Goal: Task Accomplishment & Management: Manage account settings

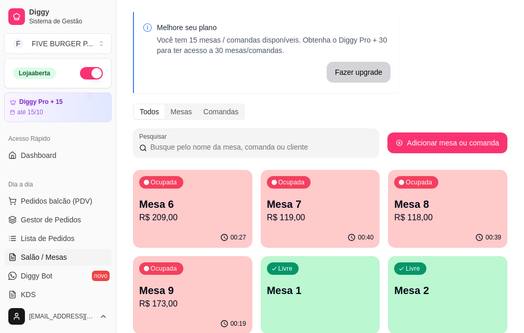
scroll to position [52, 0]
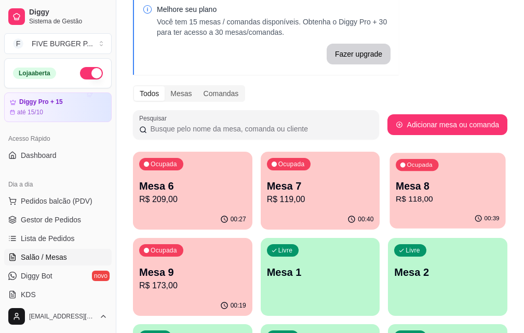
click at [396, 205] on p "R$ 118,00" at bounding box center [448, 199] width 104 height 12
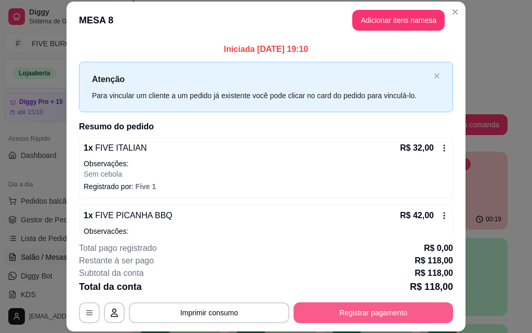
click at [358, 317] on button "Registrar pagamento" at bounding box center [374, 313] width 160 height 21
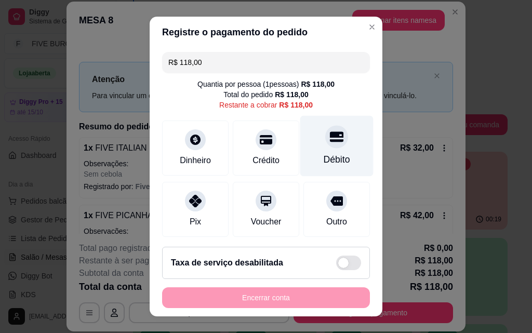
click at [320, 149] on div "Débito" at bounding box center [336, 146] width 73 height 61
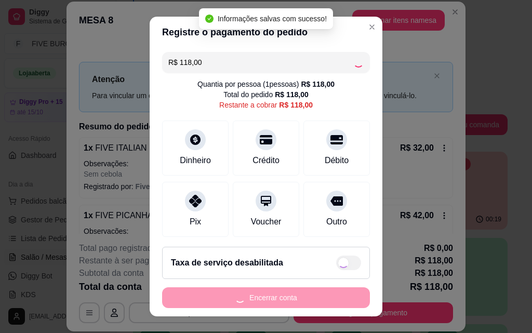
type input "R$ 0,00"
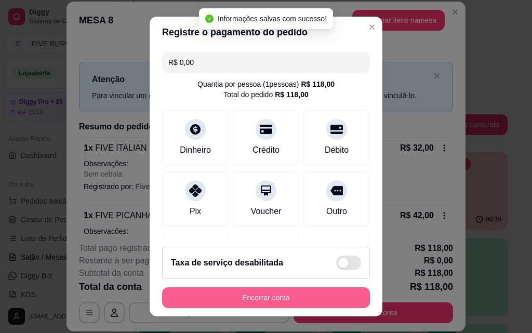
click at [328, 304] on button "Encerrar conta" at bounding box center [266, 297] width 208 height 21
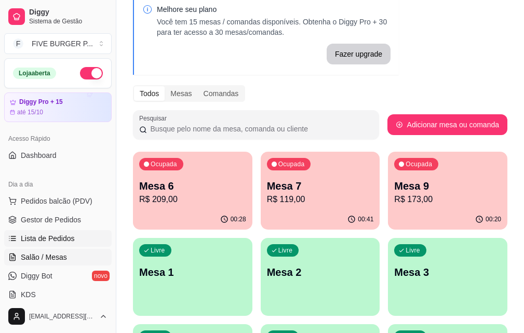
click at [85, 234] on link "Lista de Pedidos" at bounding box center [58, 238] width 108 height 17
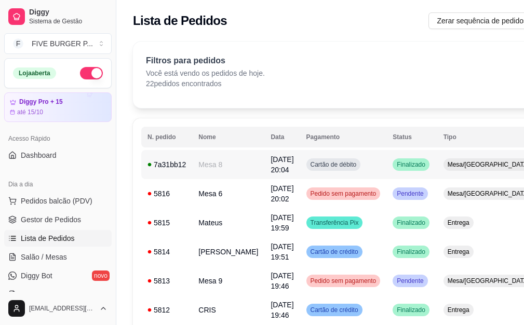
click at [366, 157] on td "Cartão de débito" at bounding box center [343, 164] width 87 height 29
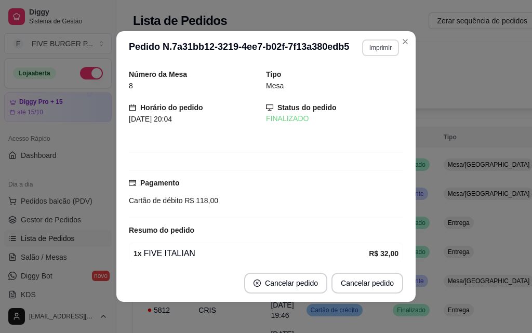
click at [372, 50] on button "Imprimir" at bounding box center [380, 48] width 37 height 17
click at [371, 80] on button "IMPRESSORA" at bounding box center [358, 84] width 73 height 16
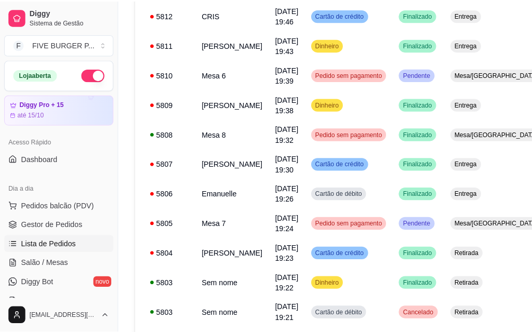
scroll to position [364, 0]
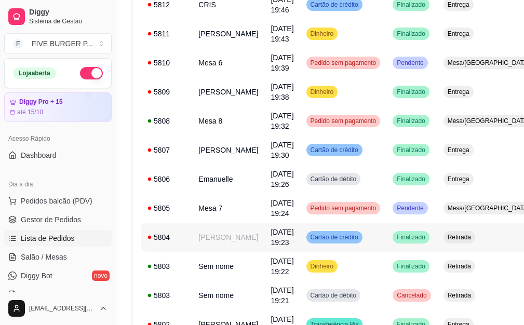
click at [358, 240] on td "Cartão de crédito" at bounding box center [343, 237] width 87 height 29
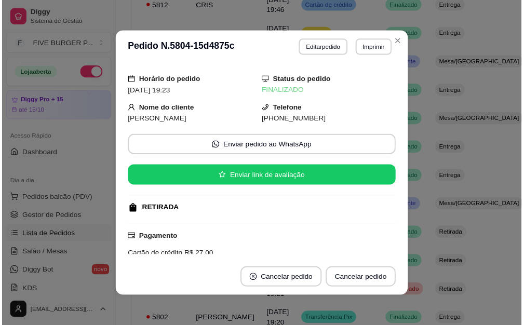
scroll to position [0, 0]
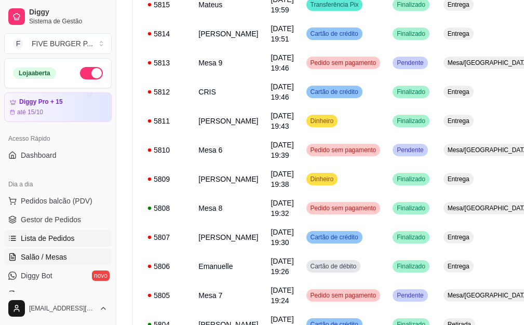
click at [47, 261] on span "Salão / Mesas" at bounding box center [44, 257] width 46 height 10
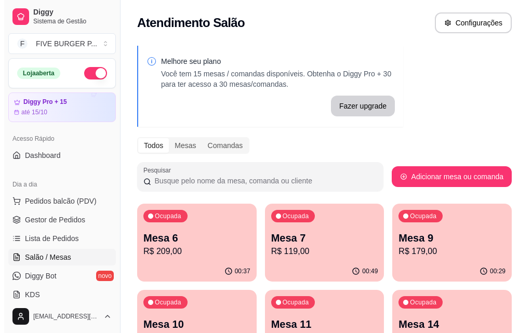
scroll to position [52, 0]
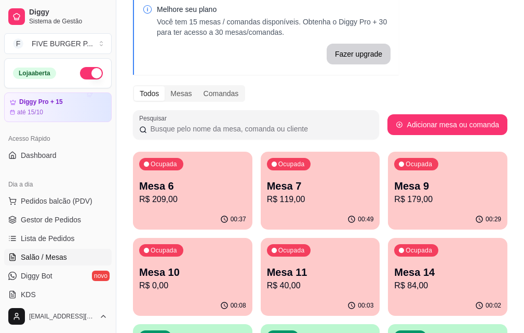
click at [246, 280] on p "R$ 0,00" at bounding box center [192, 286] width 107 height 12
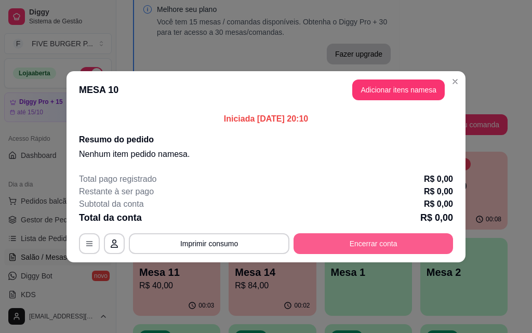
click at [360, 252] on button "Encerrar conta" at bounding box center [374, 243] width 160 height 21
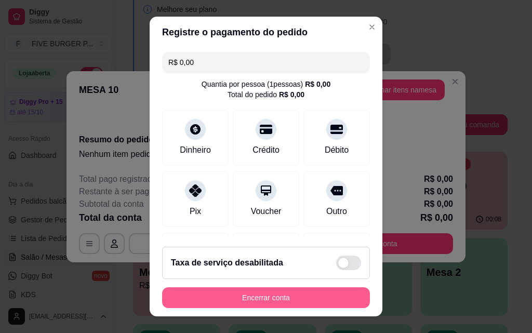
click at [312, 299] on button "Encerrar conta" at bounding box center [266, 297] width 208 height 21
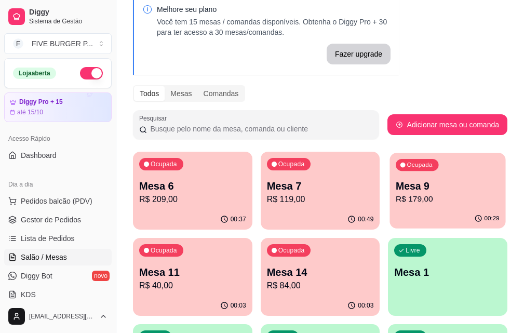
click at [396, 201] on p "R$ 179,00" at bounding box center [448, 199] width 104 height 12
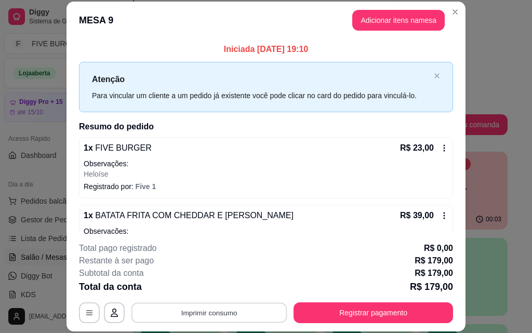
click at [193, 311] on button "Imprimir consumo" at bounding box center [210, 313] width 156 height 20
click at [190, 293] on button "IMPRESSORA" at bounding box center [208, 289] width 73 height 16
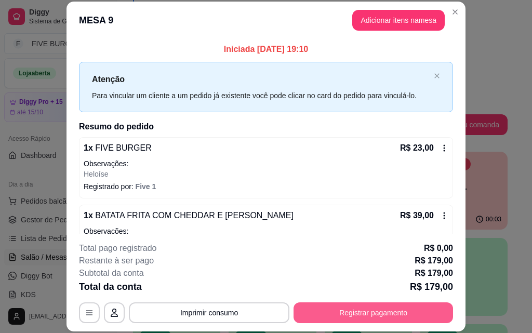
click at [329, 314] on button "Registrar pagamento" at bounding box center [374, 313] width 160 height 21
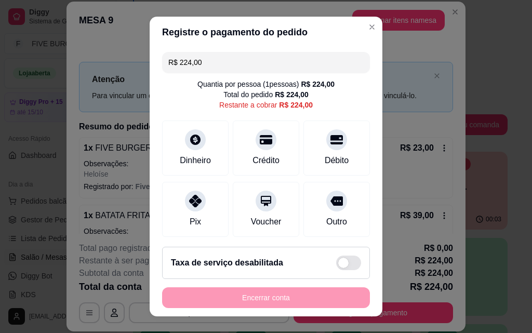
drag, startPoint x: 208, startPoint y: 67, endPoint x: 45, endPoint y: 62, distance: 162.8
click at [45, 62] on div "Registre o pagamento do pedido R$ 224,00 Quantia por pessoa ( 1 pessoas) R$ 224…" at bounding box center [266, 166] width 532 height 333
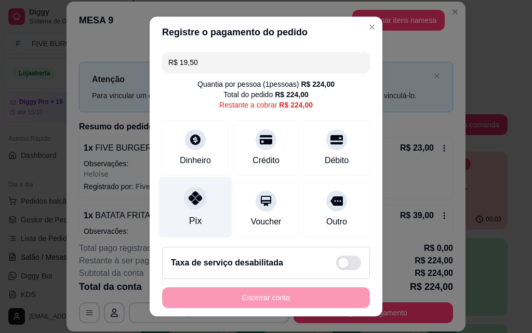
click at [197, 217] on div "Pix" at bounding box center [195, 207] width 73 height 61
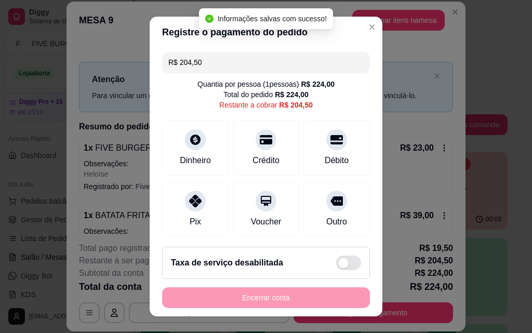
drag, startPoint x: 203, startPoint y: 65, endPoint x: 97, endPoint y: 64, distance: 106.0
click at [97, 64] on div "Registre o pagamento do pedido R$ 204,50 Quantia por pessoa ( 1 pessoas) R$ 224…" at bounding box center [266, 166] width 532 height 333
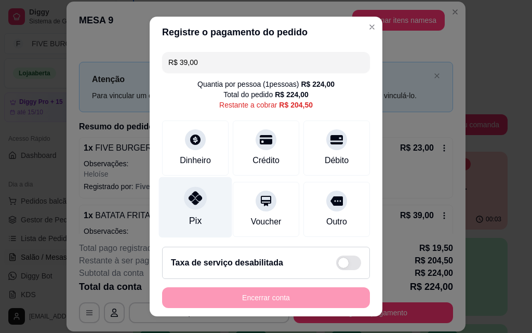
click at [192, 212] on div "Pix" at bounding box center [195, 207] width 73 height 61
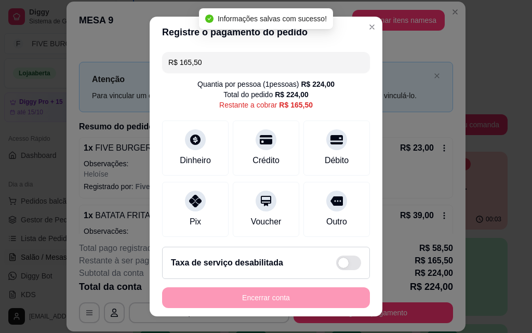
drag, startPoint x: 206, startPoint y: 65, endPoint x: 91, endPoint y: 65, distance: 114.4
click at [91, 65] on div "Registre o pagamento do pedido R$ 165,50 Quantia por pessoa ( 1 pessoas) R$ 224…" at bounding box center [266, 166] width 532 height 333
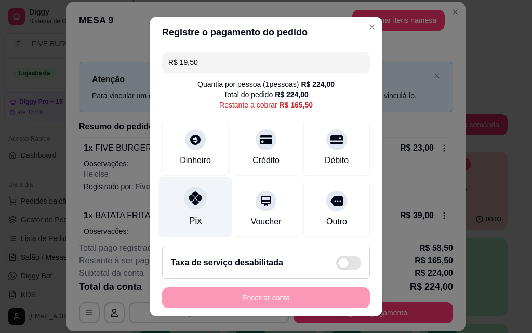
click at [198, 210] on div "Pix" at bounding box center [195, 207] width 73 height 61
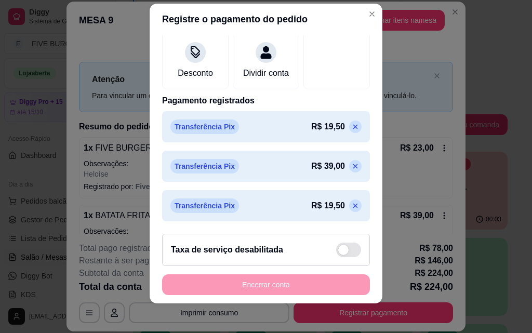
scroll to position [17, 0]
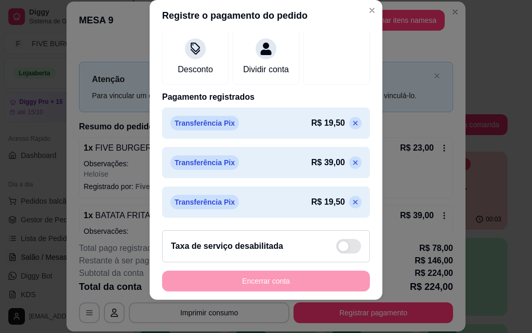
click at [351, 163] on icon at bounding box center [355, 163] width 8 height 8
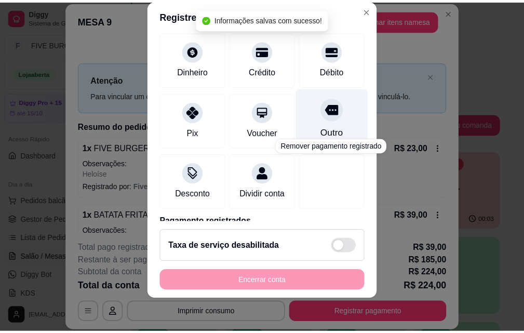
scroll to position [0, 0]
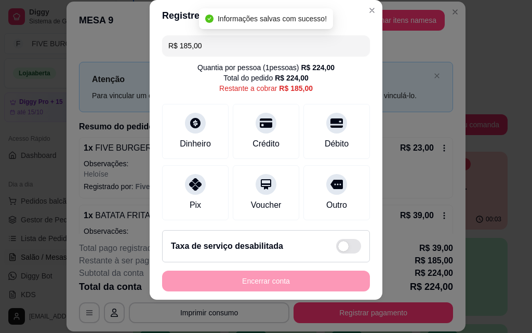
drag, startPoint x: 216, startPoint y: 47, endPoint x: 102, endPoint y: 49, distance: 114.4
click at [103, 49] on div "Registre o pagamento do pedido R$ 185,00 Quantia por pessoa ( 1 pessoas) R$ 224…" at bounding box center [266, 166] width 532 height 333
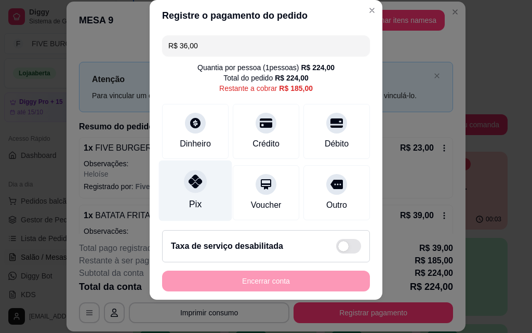
click at [189, 183] on icon at bounding box center [196, 182] width 14 height 14
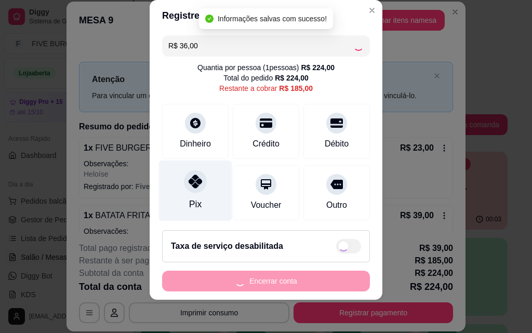
type input "R$ 149,00"
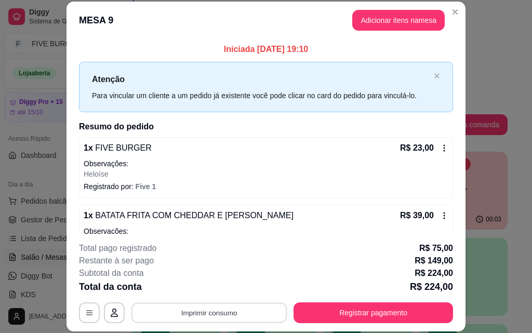
click at [141, 316] on button "Imprimir consumo" at bounding box center [210, 313] width 156 height 20
click at [200, 290] on button "IMPRESSORA" at bounding box center [208, 289] width 75 height 17
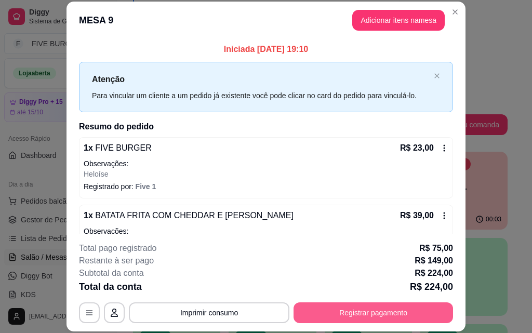
click at [357, 310] on button "Registrar pagamento" at bounding box center [374, 313] width 160 height 21
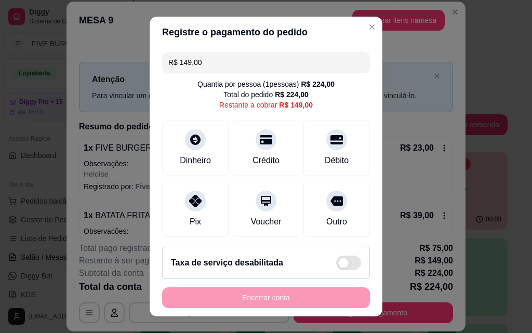
drag, startPoint x: 131, startPoint y: 66, endPoint x: 26, endPoint y: 65, distance: 105.0
click at [26, 65] on div "Registre o pagamento do pedido R$ 149,00 Quantia por pessoa ( 1 pessoas) R$ 224…" at bounding box center [266, 166] width 532 height 333
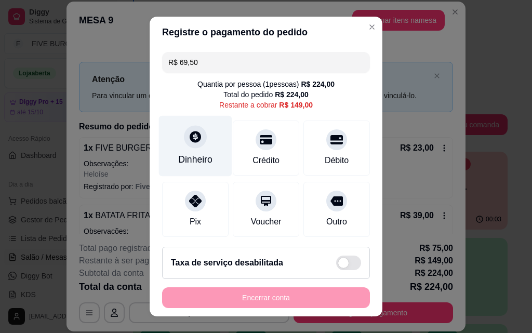
type input "R$ 69,50"
click at [207, 141] on div "Dinheiro" at bounding box center [195, 146] width 73 height 61
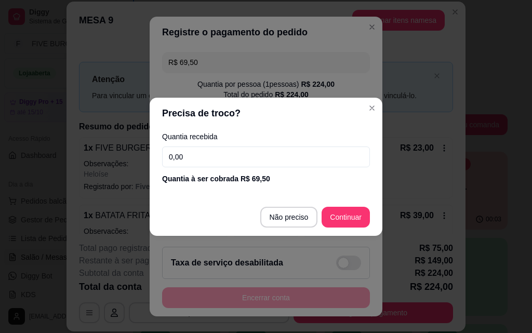
click at [226, 160] on input "0,00" at bounding box center [266, 157] width 208 height 21
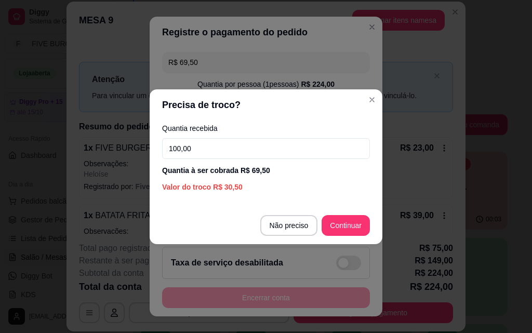
type input "100,00"
drag, startPoint x: 226, startPoint y: 160, endPoint x: 252, endPoint y: 172, distance: 28.4
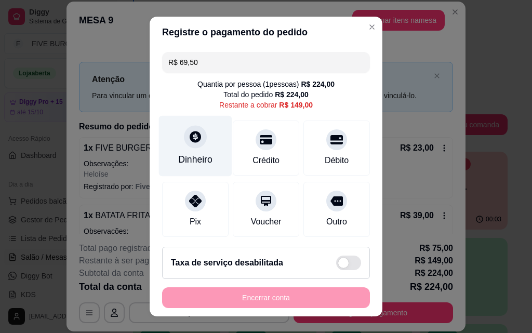
click at [184, 139] on div at bounding box center [195, 136] width 23 height 23
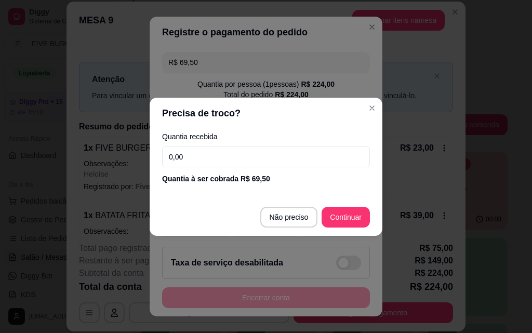
click at [213, 157] on input "0,00" at bounding box center [266, 157] width 208 height 21
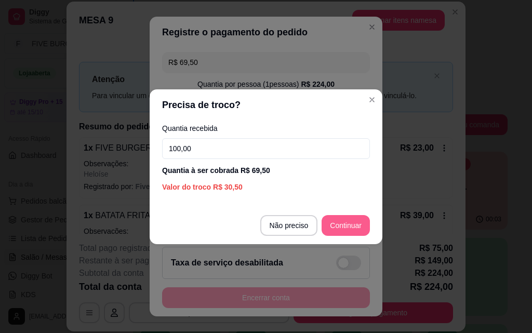
type input "100,00"
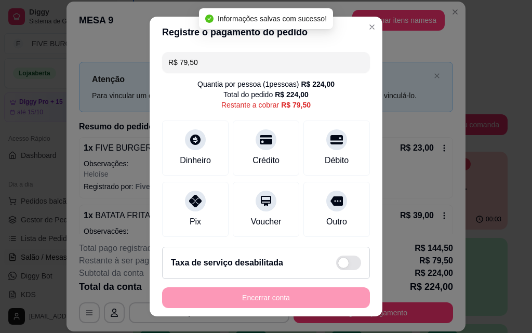
drag, startPoint x: 212, startPoint y: 63, endPoint x: 160, endPoint y: 71, distance: 52.6
click at [162, 71] on div "R$ 79,50" at bounding box center [266, 62] width 208 height 21
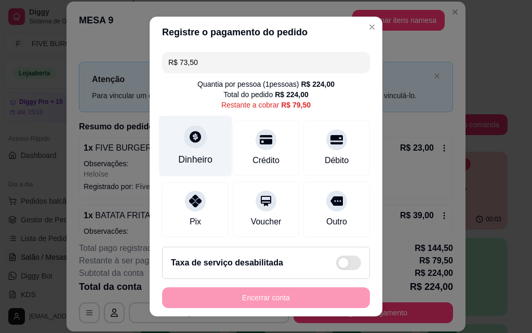
type input "R$ 73,50"
click at [191, 147] on div at bounding box center [195, 136] width 23 height 23
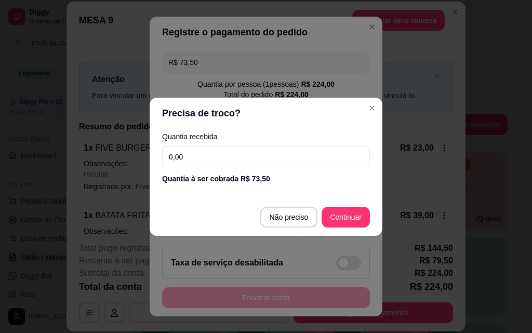
click at [213, 155] on input "0,00" at bounding box center [266, 157] width 208 height 21
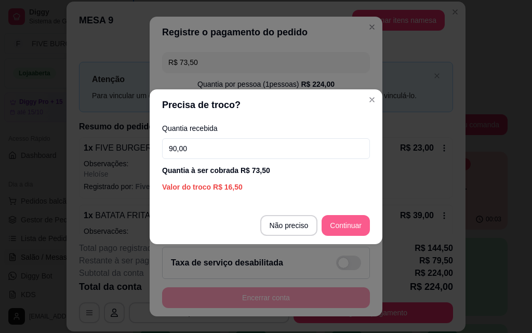
type input "90,00"
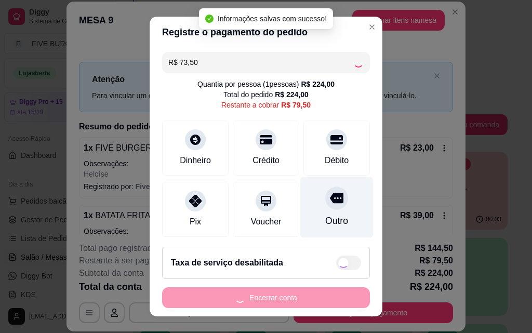
type input "R$ 6,00"
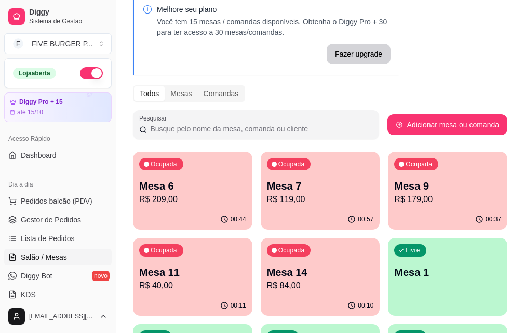
click at [395, 195] on p "R$ 179,00" at bounding box center [448, 199] width 107 height 12
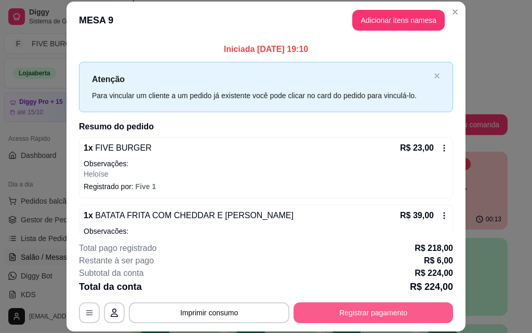
click at [405, 312] on button "Registrar pagamento" at bounding box center [374, 313] width 160 height 21
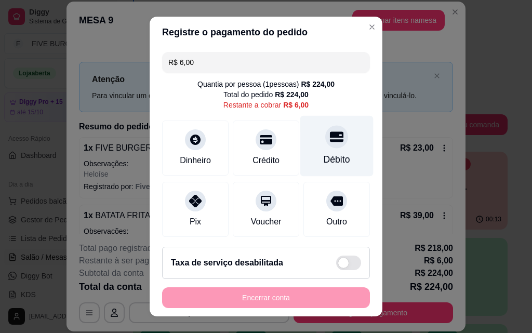
click at [324, 153] on div "Débito" at bounding box center [337, 160] width 27 height 14
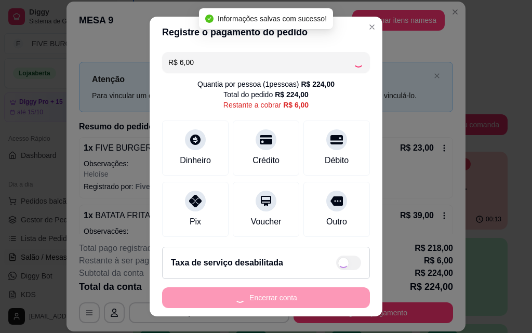
type input "R$ 0,00"
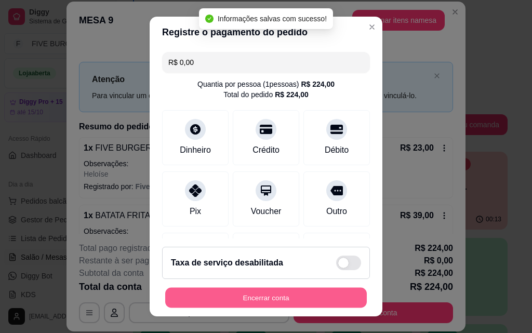
click at [305, 304] on button "Encerrar conta" at bounding box center [266, 298] width 202 height 20
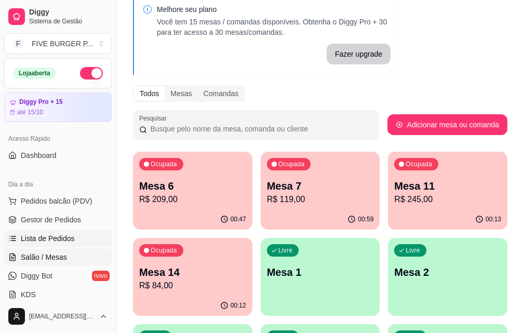
click at [49, 240] on span "Lista de Pedidos" at bounding box center [48, 238] width 54 height 10
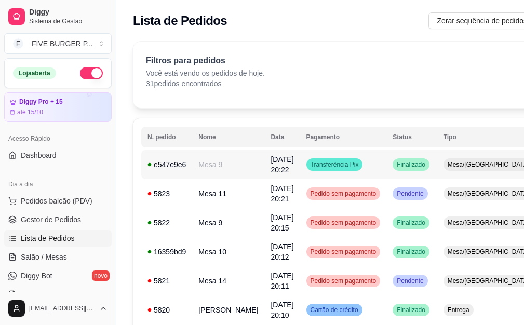
click at [366, 165] on td "Transferência Pix" at bounding box center [343, 164] width 87 height 29
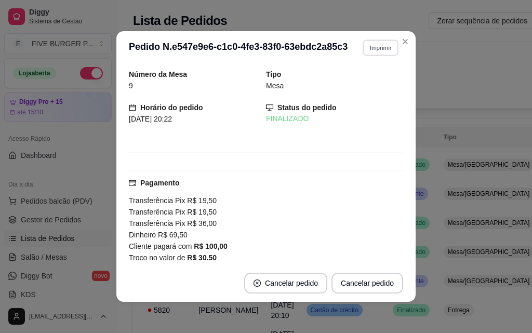
click at [366, 49] on button "Imprimir" at bounding box center [381, 48] width 36 height 16
click at [359, 86] on button "IMPRESSORA" at bounding box center [358, 84] width 73 height 16
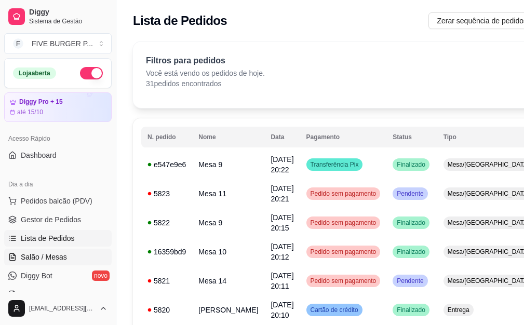
click at [68, 253] on link "Salão / Mesas" at bounding box center [58, 257] width 108 height 17
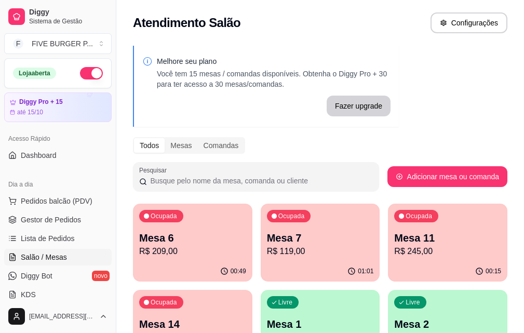
click at [281, 240] on p "Mesa 7" at bounding box center [320, 238] width 107 height 15
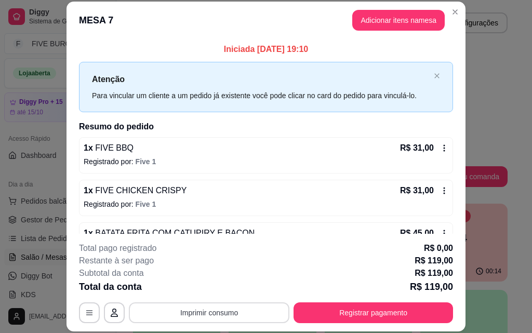
click at [210, 304] on button "Imprimir consumo" at bounding box center [209, 313] width 161 height 21
click at [219, 289] on button "IMPRESSORA" at bounding box center [208, 289] width 73 height 16
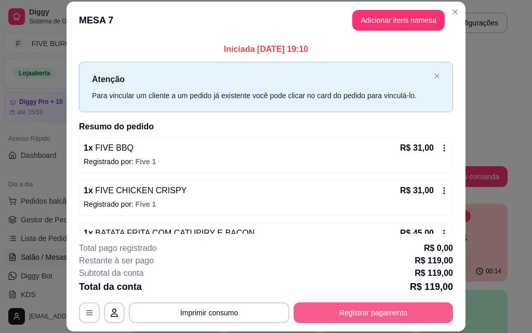
click at [325, 317] on button "Registrar pagamento" at bounding box center [374, 313] width 160 height 21
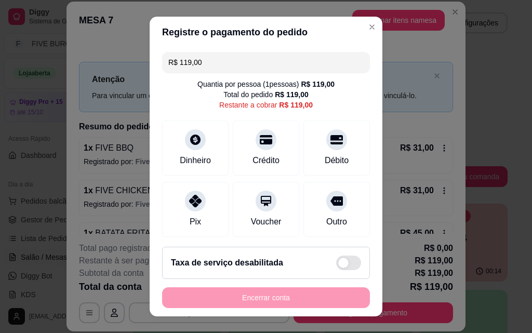
drag, startPoint x: 204, startPoint y: 61, endPoint x: 77, endPoint y: 61, distance: 126.3
click at [77, 61] on div "Registre o pagamento do pedido R$ 119,00 Quantia por pessoa ( 1 pessoas) R$ 119…" at bounding box center [266, 166] width 532 height 333
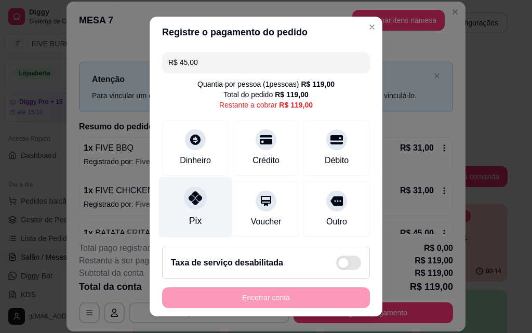
click at [199, 204] on div at bounding box center [195, 198] width 23 height 23
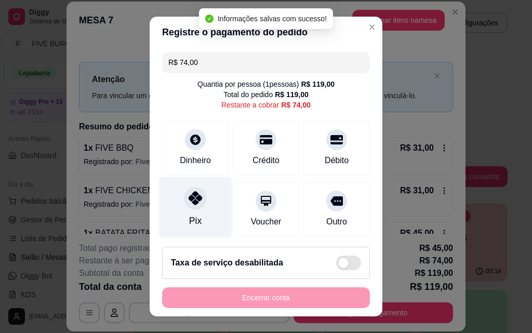
click at [194, 205] on icon at bounding box center [196, 198] width 14 height 14
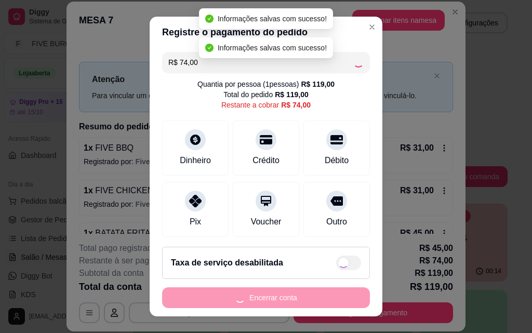
type input "R$ 0,00"
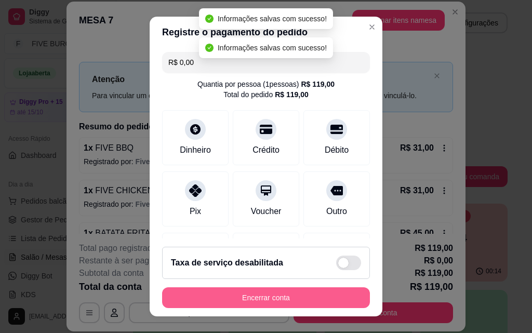
click at [261, 303] on button "Encerrar conta" at bounding box center [266, 297] width 208 height 21
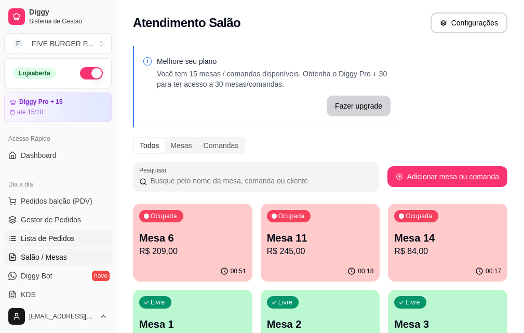
click at [46, 245] on link "Lista de Pedidos" at bounding box center [58, 238] width 108 height 17
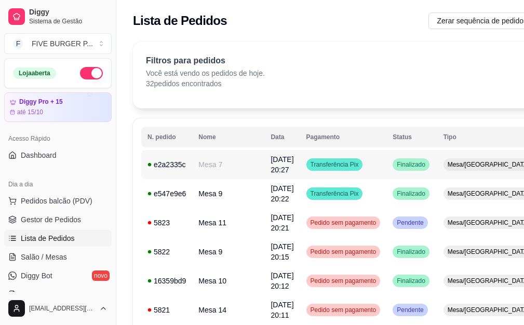
click at [344, 175] on td "Transferência Pix" at bounding box center [343, 164] width 87 height 29
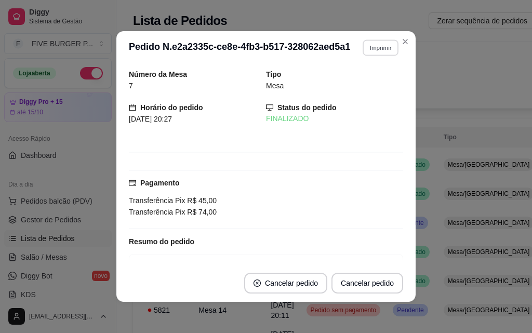
click at [364, 47] on button "Imprimir" at bounding box center [381, 48] width 36 height 16
click at [363, 84] on button "IMPRESSORA" at bounding box center [358, 84] width 73 height 16
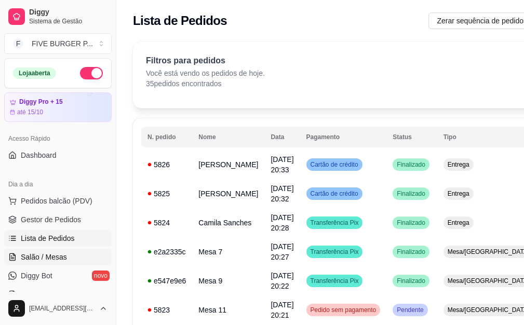
click at [28, 259] on span "Salão / Mesas" at bounding box center [44, 257] width 46 height 10
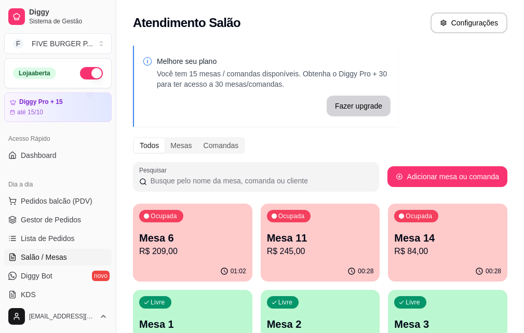
click at [165, 257] on p "R$ 209,00" at bounding box center [192, 251] width 107 height 12
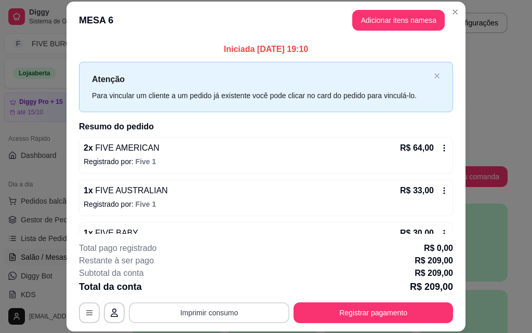
click at [218, 320] on button "Imprimir consumo" at bounding box center [209, 313] width 161 height 21
click at [204, 285] on button "IMPRESSORA" at bounding box center [208, 289] width 73 height 16
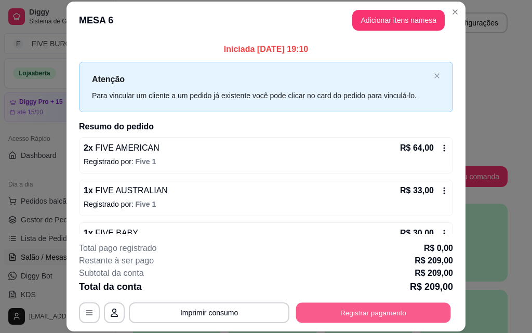
click at [369, 320] on button "Registrar pagamento" at bounding box center [373, 313] width 155 height 20
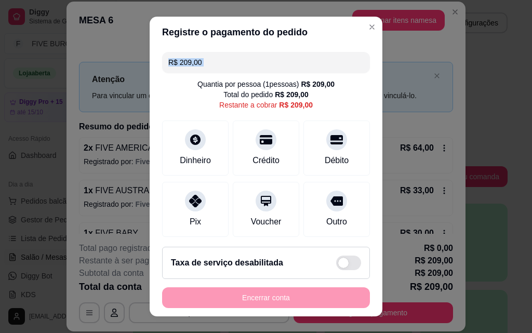
drag, startPoint x: 214, startPoint y: 51, endPoint x: 53, endPoint y: 76, distance: 162.5
click at [53, 76] on div "Registre o pagamento do pedido R$ 209,00 Quantia por pessoa ( 1 pessoas) R$ 209…" at bounding box center [266, 166] width 532 height 333
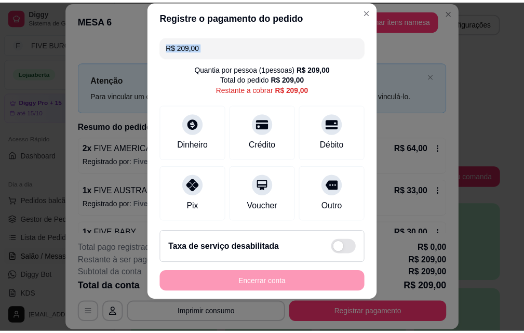
scroll to position [17, 0]
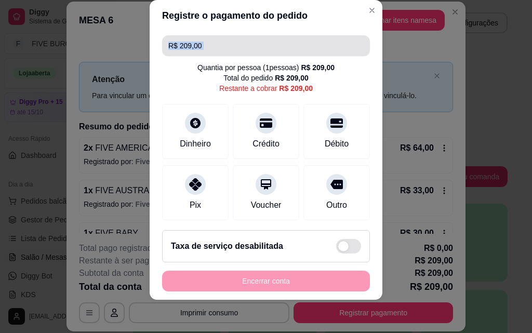
click at [207, 45] on input "R$ 209,00" at bounding box center [265, 45] width 195 height 21
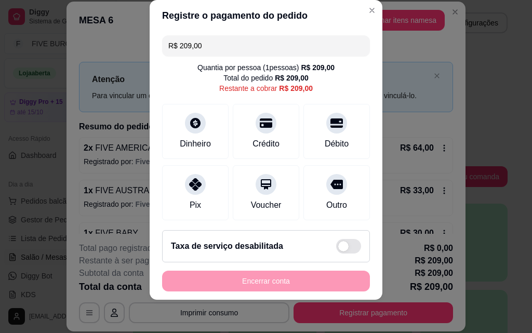
click at [207, 45] on input "R$ 209,00" at bounding box center [265, 45] width 195 height 21
drag, startPoint x: 207, startPoint y: 45, endPoint x: 85, endPoint y: 48, distance: 122.2
click at [85, 48] on div "Registre o pagamento do pedido R$ 209,00 Quantia por pessoa ( 1 pessoas) R$ 209…" at bounding box center [266, 166] width 532 height 333
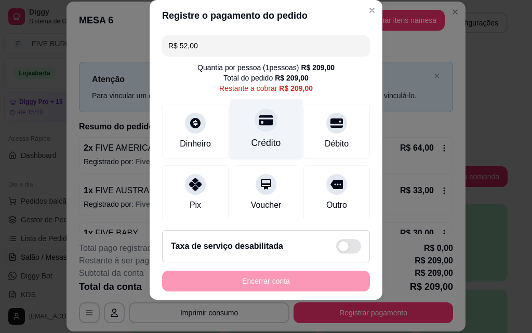
click at [252, 145] on div "Crédito" at bounding box center [267, 143] width 30 height 14
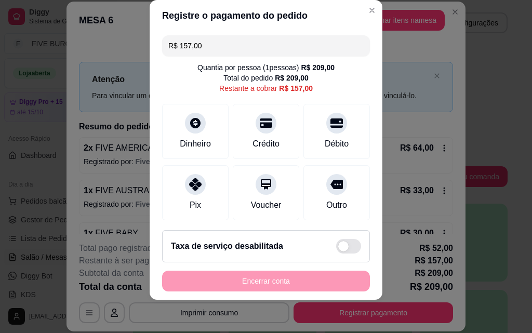
drag, startPoint x: 207, startPoint y: 45, endPoint x: 25, endPoint y: 59, distance: 183.0
click at [25, 59] on div "Registre o pagamento do pedido R$ 157,00 Quantia por pessoa ( 1 pessoas) R$ 209…" at bounding box center [266, 166] width 532 height 333
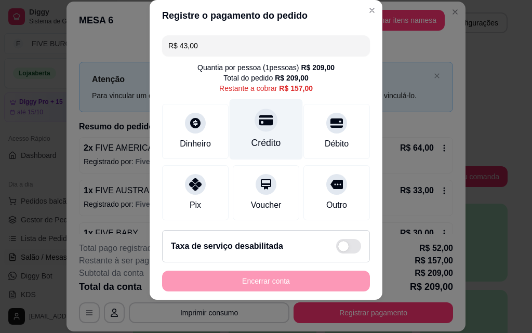
click at [242, 135] on div "Crédito" at bounding box center [266, 129] width 73 height 61
click at [237, 130] on div "Crédito" at bounding box center [266, 129] width 73 height 61
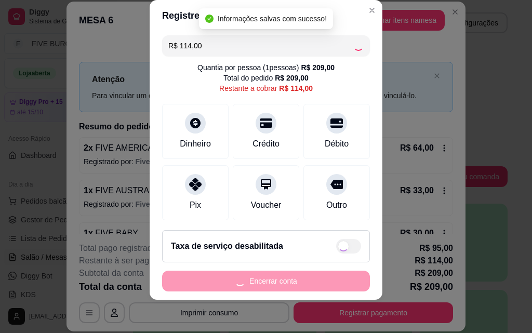
type input "R$ 0,00"
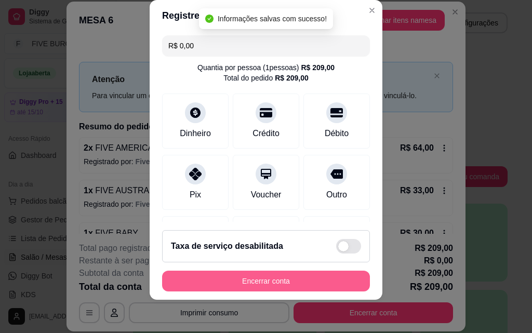
click at [287, 278] on button "Encerrar conta" at bounding box center [266, 281] width 208 height 21
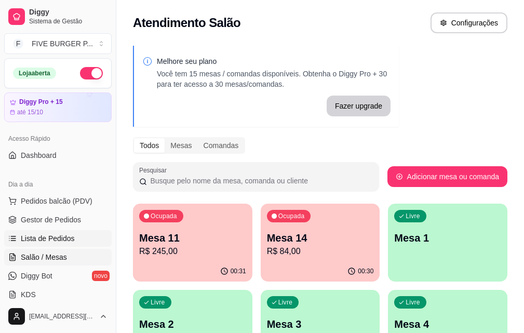
drag, startPoint x: 51, startPoint y: 237, endPoint x: 59, endPoint y: 239, distance: 8.2
click at [51, 238] on span "Lista de Pedidos" at bounding box center [48, 238] width 54 height 10
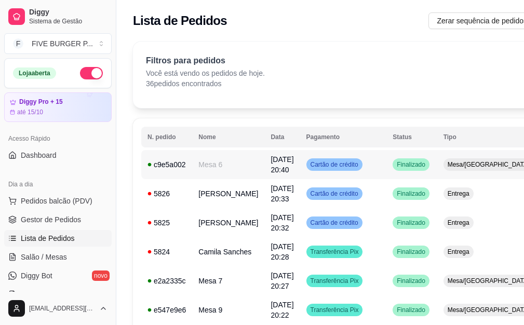
click at [361, 162] on td "Cartão de crédito" at bounding box center [343, 164] width 87 height 29
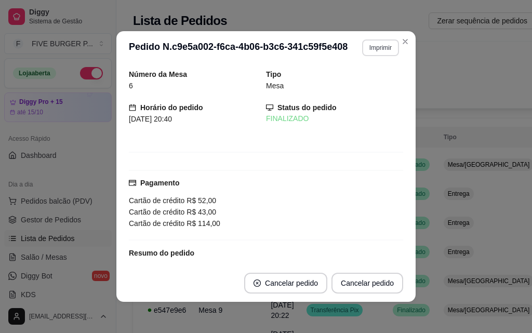
click at [376, 50] on button "Imprimir" at bounding box center [380, 48] width 37 height 17
click at [372, 83] on button "IMPRESSORA" at bounding box center [358, 84] width 73 height 16
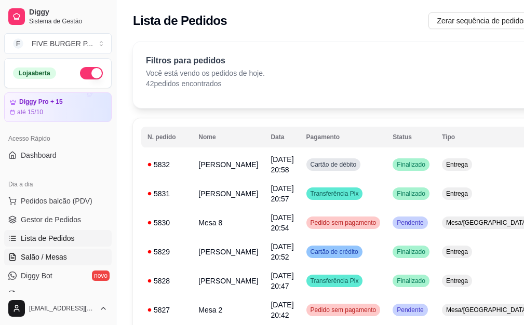
click at [43, 259] on span "Salão / Mesas" at bounding box center [44, 257] width 46 height 10
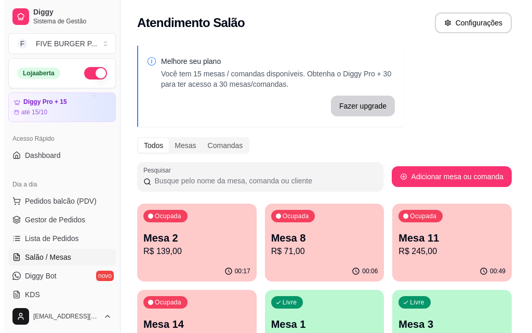
scroll to position [52, 0]
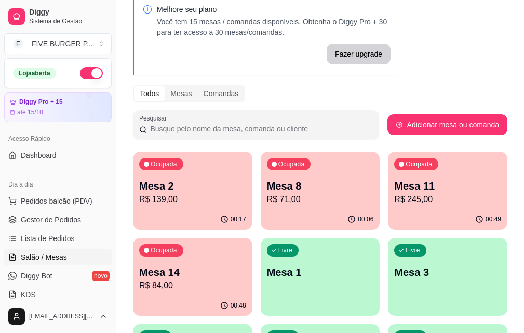
click at [253, 238] on div "Ocupada Mesa 14 R$ 84,00" at bounding box center [193, 267] width 120 height 58
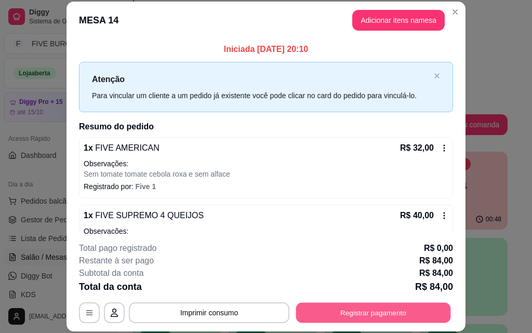
click at [411, 306] on button "Registrar pagamento" at bounding box center [373, 313] width 155 height 20
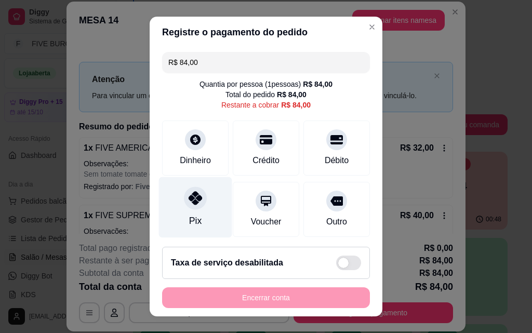
click at [202, 205] on div "Pix" at bounding box center [195, 207] width 73 height 61
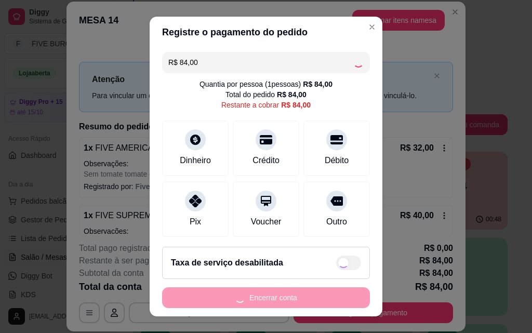
type input "R$ 0,00"
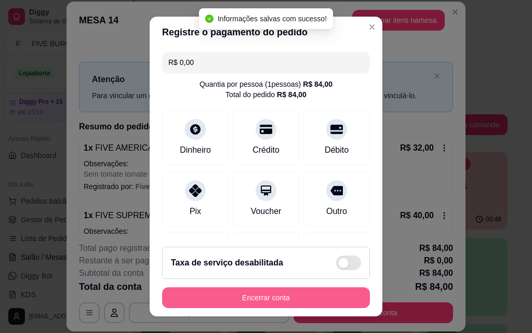
click at [310, 301] on button "Encerrar conta" at bounding box center [266, 297] width 208 height 21
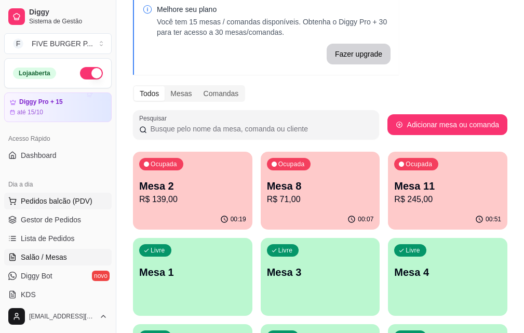
click at [50, 198] on span "Pedidos balcão (PDV)" at bounding box center [57, 201] width 72 height 10
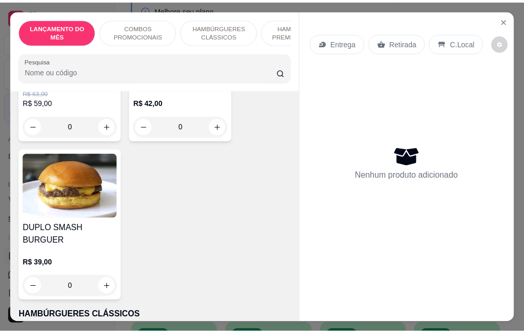
scroll to position [520, 0]
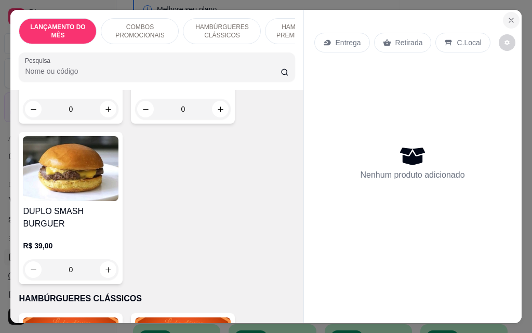
click at [507, 12] on button "Close" at bounding box center [511, 20] width 17 height 17
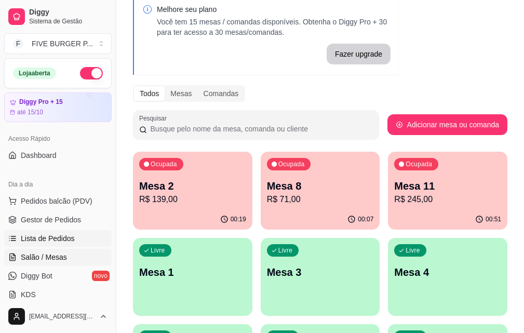
click at [61, 244] on link "Lista de Pedidos" at bounding box center [58, 238] width 108 height 17
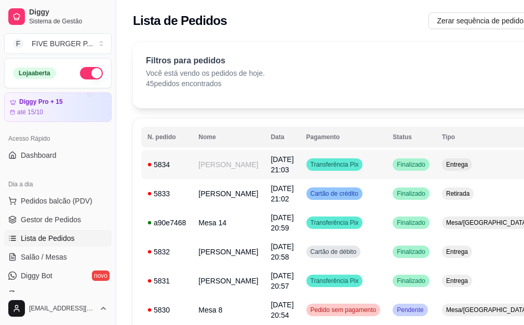
click at [339, 166] on span "Transferência Pix" at bounding box center [335, 165] width 52 height 8
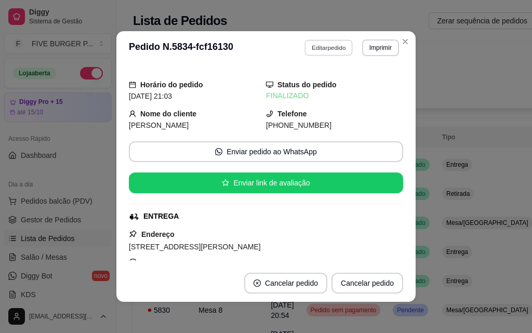
click at [325, 49] on button "Editar pedido" at bounding box center [329, 48] width 48 height 16
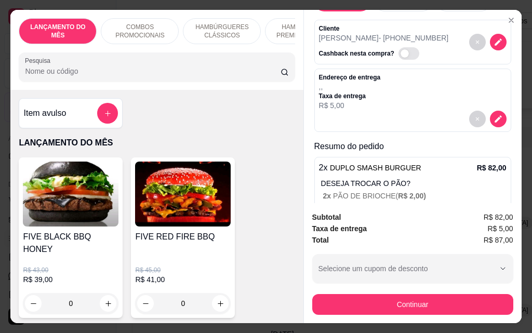
scroll to position [102, 0]
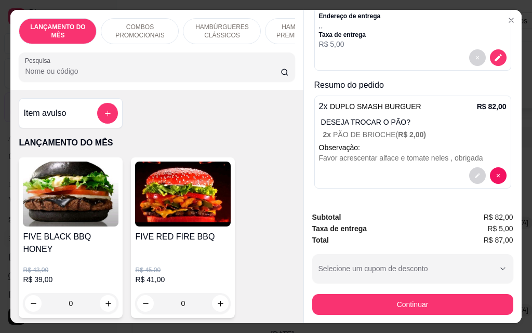
click at [393, 142] on p "Observação:" at bounding box center [413, 147] width 188 height 10
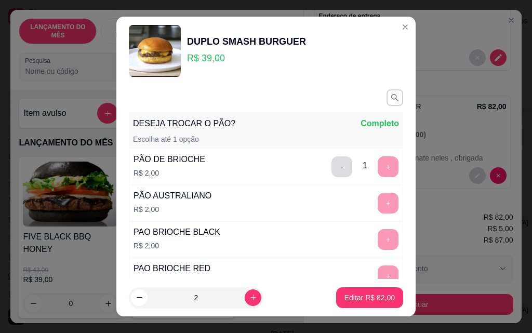
click at [332, 169] on button "-" at bounding box center [342, 166] width 21 height 21
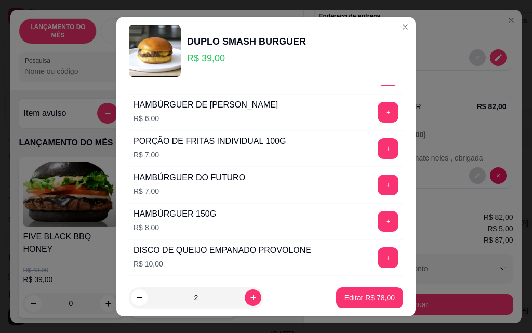
scroll to position [847, 0]
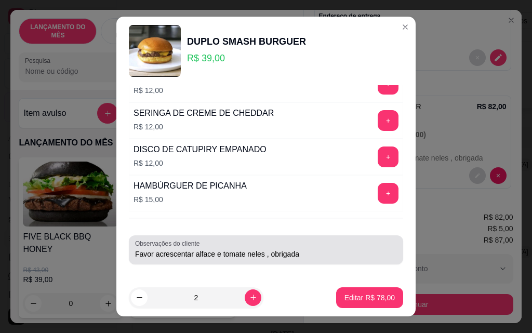
click at [307, 258] on input "Favor acrescentar alface e tomate neles , obrigada" at bounding box center [266, 254] width 262 height 10
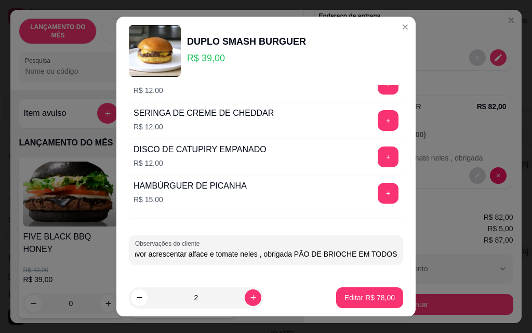
scroll to position [0, 11]
type input "Favor acrescentar alface e tomate neles , obrigada PÃO DE BRIOCHE EM TODOS"
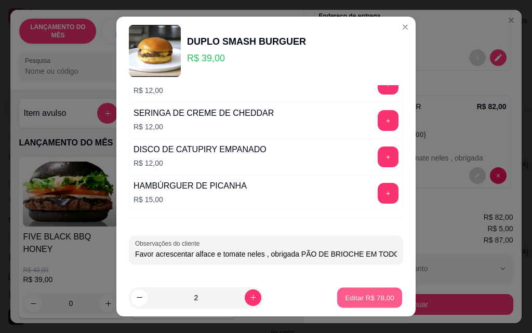
click at [364, 298] on p "Editar R$ 78,00" at bounding box center [369, 298] width 49 height 10
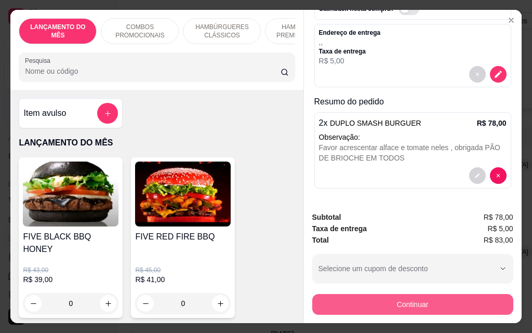
scroll to position [86, 0]
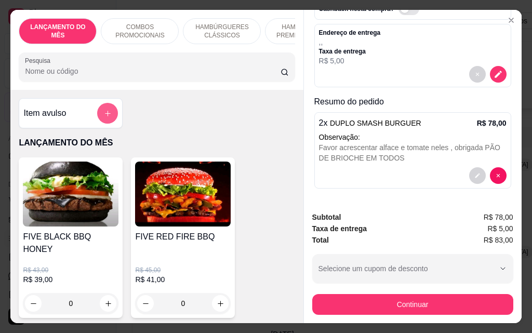
click at [105, 116] on icon "add-separate-item" at bounding box center [108, 114] width 6 height 6
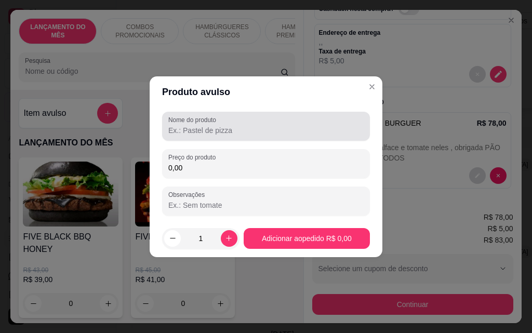
click at [218, 132] on input "Nome do produto" at bounding box center [265, 130] width 195 height 10
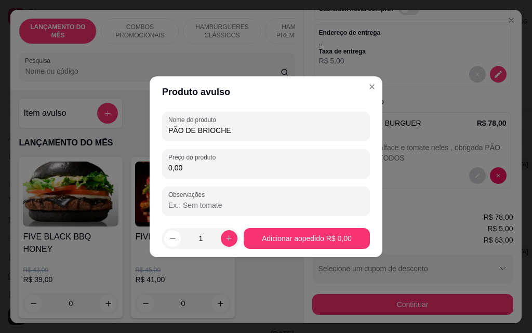
type input "PÃO DE BRIOCHE"
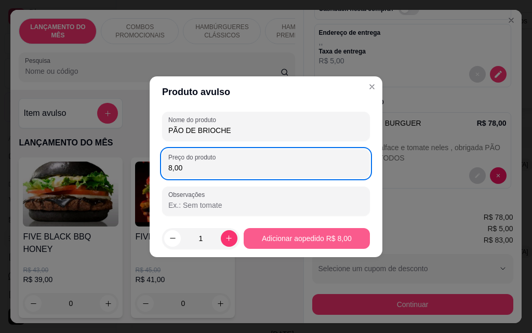
type input "8,00"
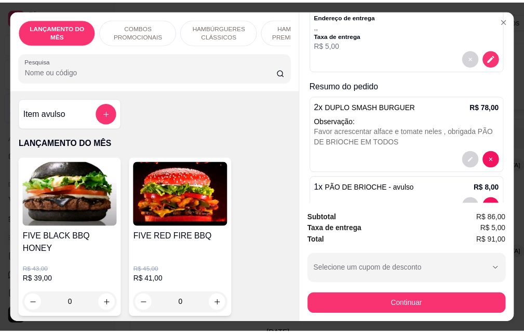
scroll to position [0, 0]
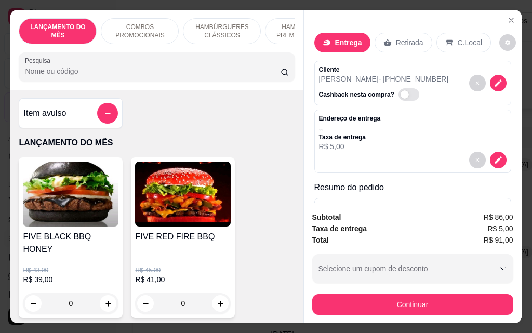
click at [407, 43] on p "Retirada" at bounding box center [410, 42] width 28 height 10
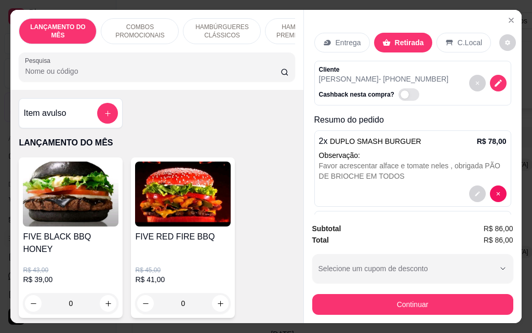
click at [426, 312] on div "Subtotal R$ 86,00 Total R$ 86,00 Selecione um cupom de desconto Selecione um cu…" at bounding box center [413, 269] width 218 height 109
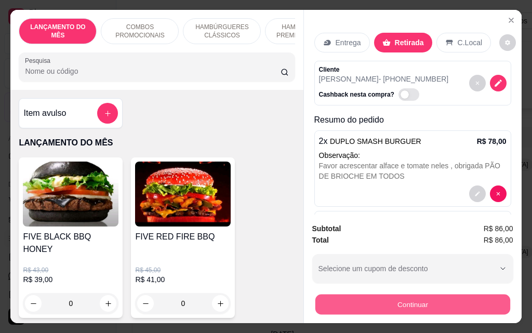
click at [410, 302] on button "Continuar" at bounding box center [412, 304] width 195 height 20
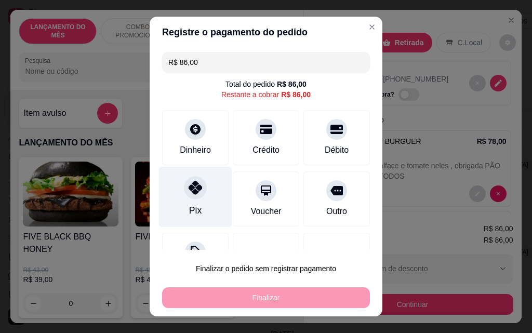
click at [183, 201] on div "Pix" at bounding box center [195, 197] width 73 height 61
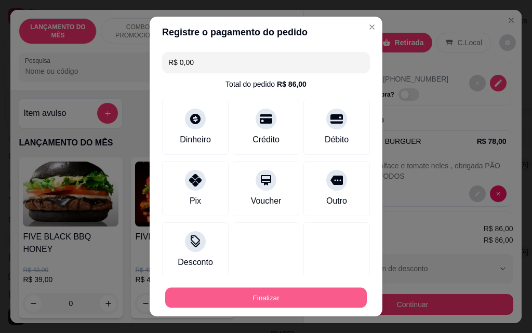
click at [283, 300] on button "Finalizar" at bounding box center [266, 298] width 202 height 20
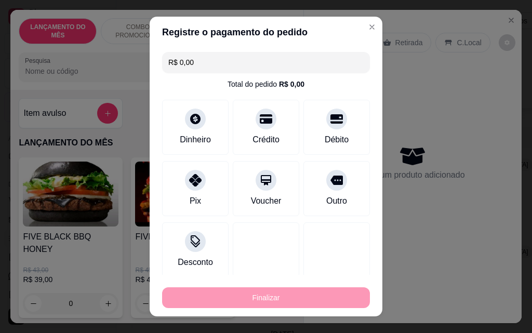
type input "-R$ 86,00"
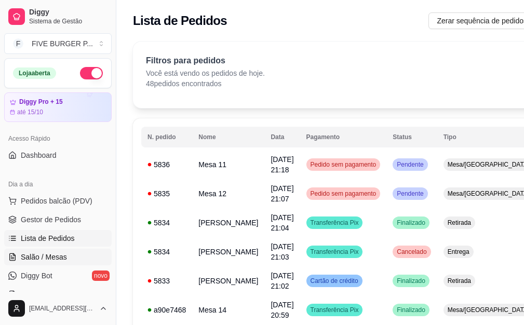
click at [76, 256] on link "Salão / Mesas" at bounding box center [58, 257] width 108 height 17
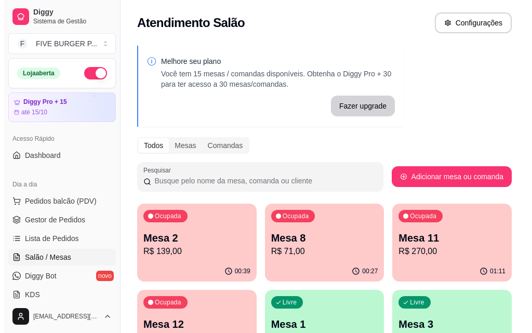
scroll to position [52, 0]
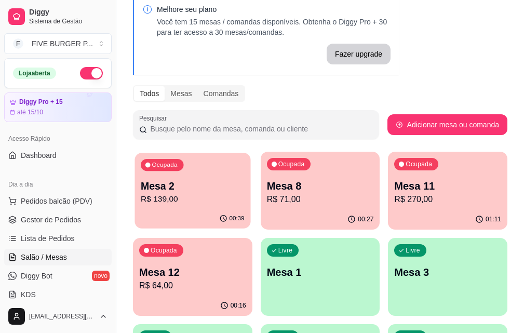
click at [177, 209] on div "Ocupada Mesa 2 R$ 139,00" at bounding box center [193, 181] width 116 height 56
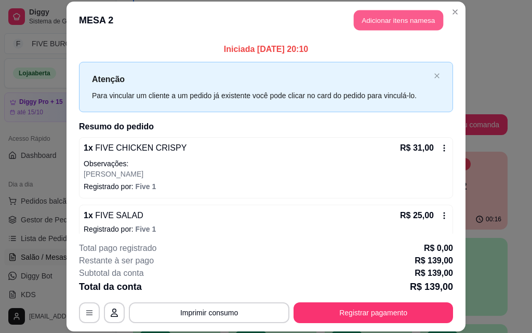
click at [366, 21] on button "Adicionar itens na mesa" at bounding box center [398, 20] width 89 height 20
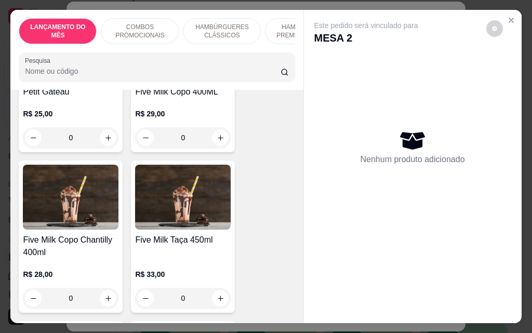
scroll to position [6445, 0]
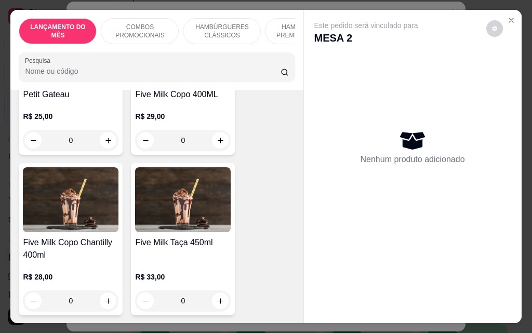
click at [216, 291] on div "0" at bounding box center [183, 301] width 96 height 21
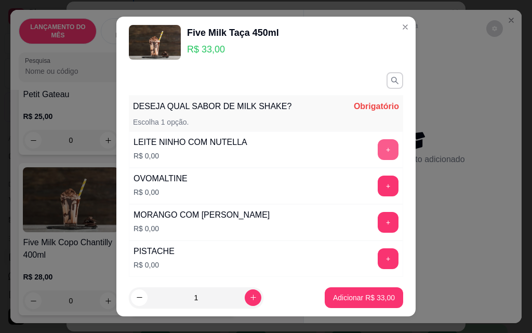
click at [378, 149] on button "+" at bounding box center [388, 149] width 21 height 21
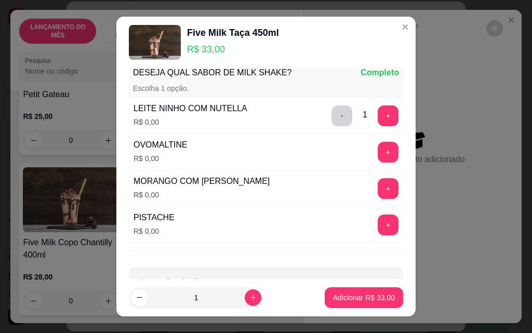
scroll to position [65, 0]
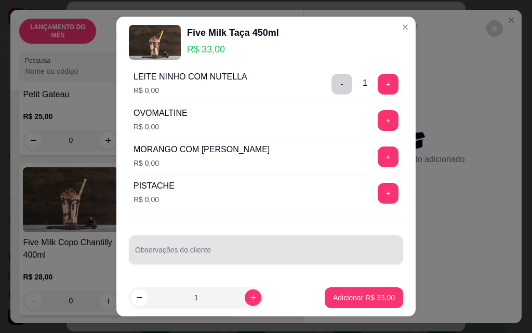
click at [188, 246] on div at bounding box center [266, 250] width 262 height 21
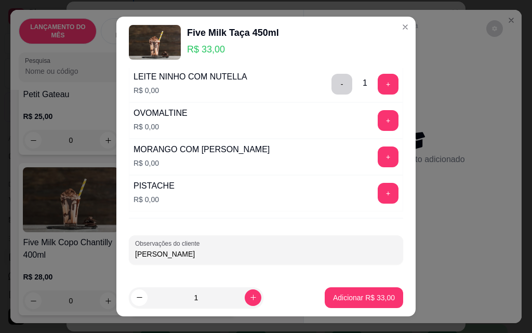
type input "[PERSON_NAME]"
click at [385, 293] on footer "1 Adicionar R$ 33,00" at bounding box center [265, 297] width 299 height 37
click at [369, 294] on p "Adicionar R$ 33,00" at bounding box center [364, 298] width 60 height 10
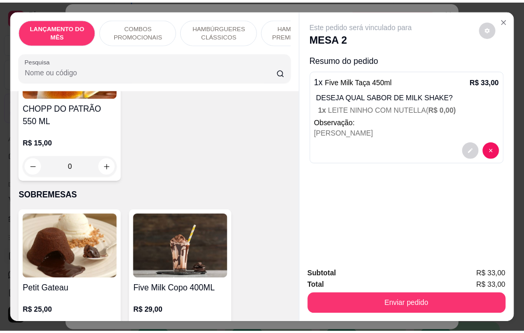
scroll to position [6245, 0]
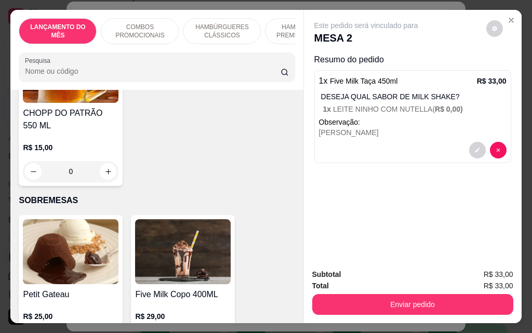
type input "1"
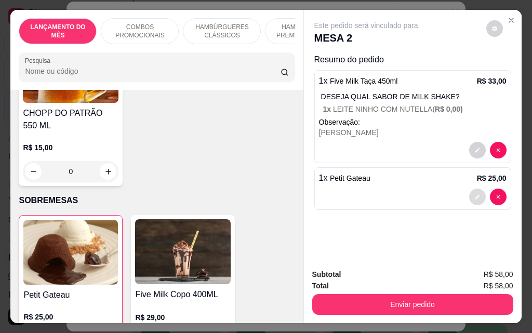
click at [470, 194] on button "decrease-product-quantity" at bounding box center [477, 197] width 17 height 17
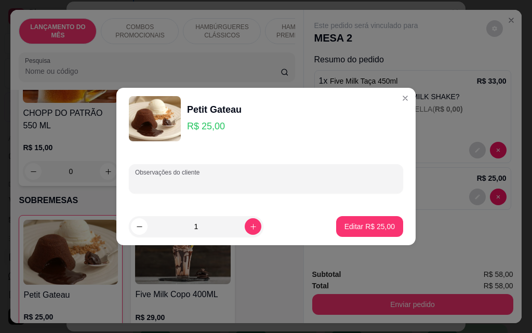
click at [231, 184] on input "Observações do cliente" at bounding box center [266, 183] width 262 height 10
type input "BRUNA"
click at [360, 232] on button "Editar R$ 25,00" at bounding box center [369, 226] width 67 height 21
type input "0"
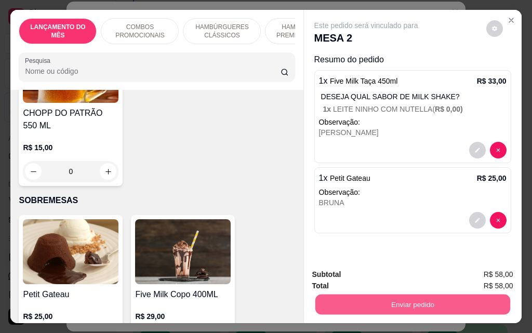
click at [400, 300] on button "Enviar pedido" at bounding box center [412, 304] width 195 height 20
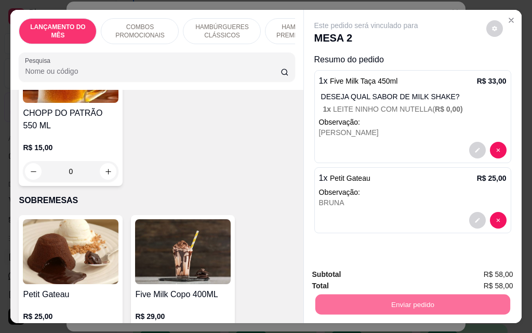
click at [493, 277] on button "Enviar pedido" at bounding box center [486, 274] width 57 height 19
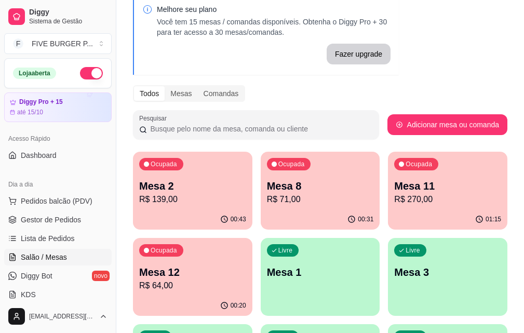
click at [269, 211] on div "00:31" at bounding box center [321, 219] width 120 height 20
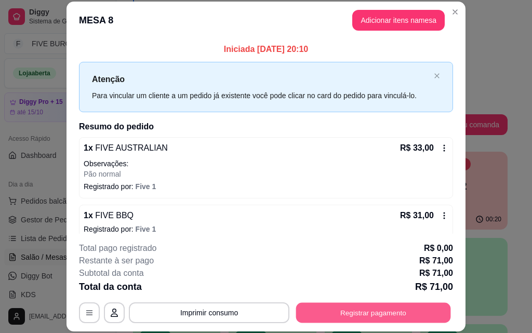
click at [366, 315] on button "Registrar pagamento" at bounding box center [373, 313] width 155 height 20
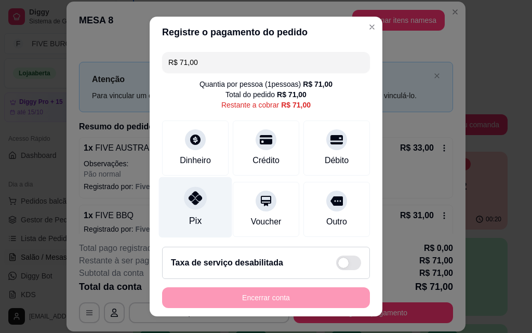
click at [188, 208] on div at bounding box center [195, 198] width 23 height 23
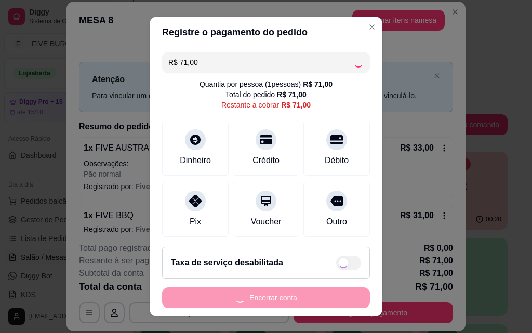
type input "R$ 0,00"
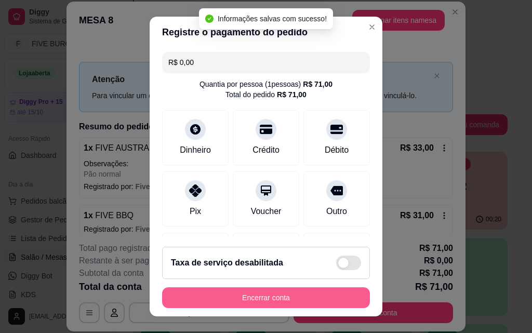
click at [269, 302] on button "Encerrar conta" at bounding box center [266, 297] width 208 height 21
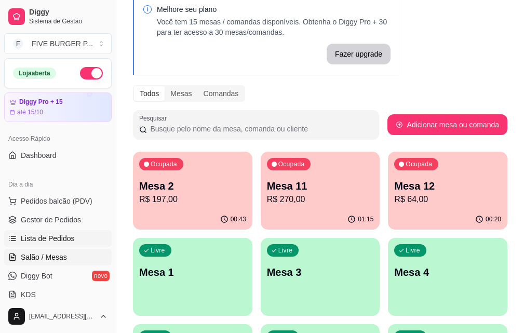
click at [77, 236] on link "Lista de Pedidos" at bounding box center [58, 238] width 108 height 17
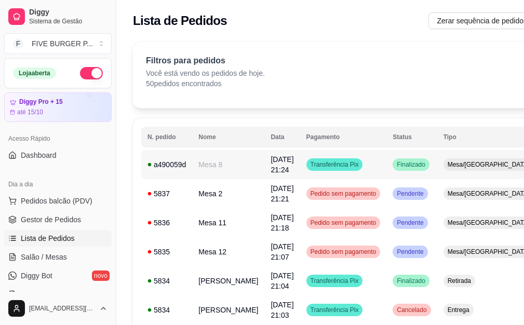
click at [387, 159] on td "Finalizado" at bounding box center [412, 164] width 50 height 29
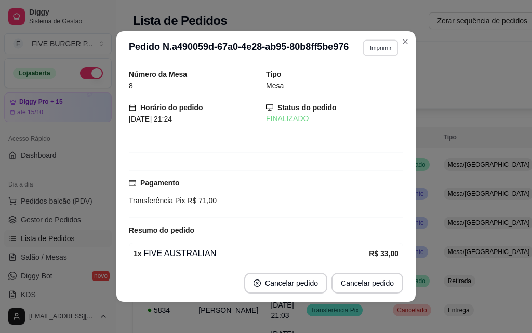
click at [388, 49] on button "Imprimir" at bounding box center [381, 48] width 36 height 16
click at [380, 82] on button "IMPRESSORA" at bounding box center [358, 84] width 75 height 17
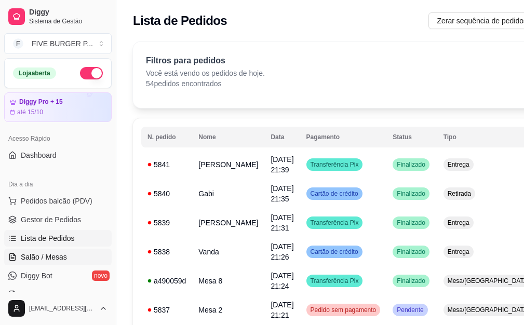
click at [63, 259] on span "Salão / Mesas" at bounding box center [44, 257] width 46 height 10
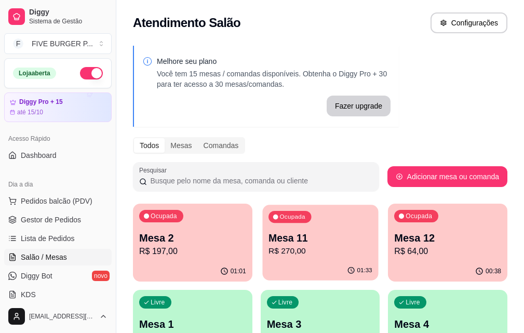
click at [269, 244] on p "Mesa 11" at bounding box center [321, 238] width 104 height 14
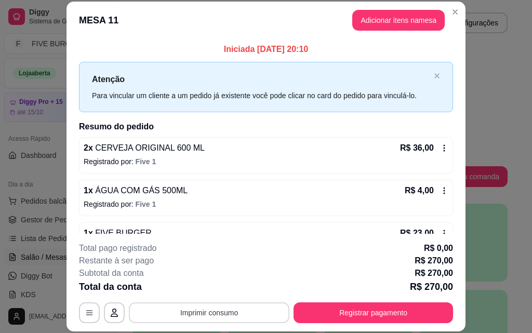
click at [198, 318] on button "Imprimir consumo" at bounding box center [209, 313] width 161 height 21
click at [209, 286] on button "IMPRESSORA" at bounding box center [208, 289] width 75 height 17
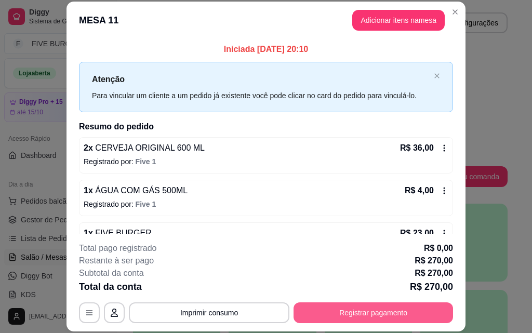
click at [355, 312] on button "Registrar pagamento" at bounding box center [374, 313] width 160 height 21
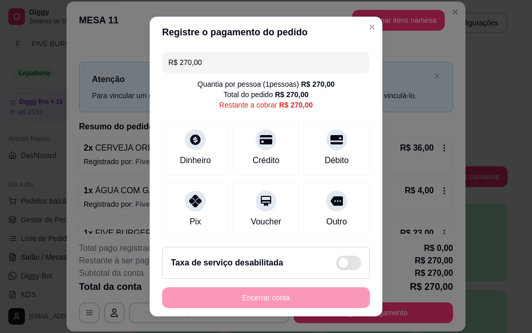
drag, startPoint x: 211, startPoint y: 62, endPoint x: 101, endPoint y: 61, distance: 109.2
click at [101, 61] on div "Registre o pagamento do pedido R$ 270,00 Quantia por pessoa ( 1 pessoas) R$ 270…" at bounding box center [266, 166] width 532 height 333
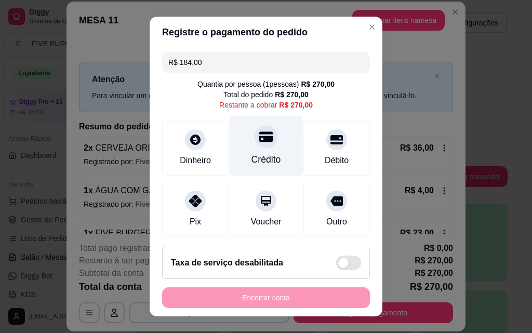
click at [259, 143] on icon at bounding box center [266, 137] width 14 height 14
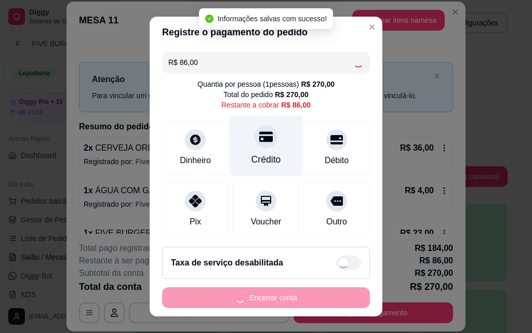
type input "R$ 0,00"
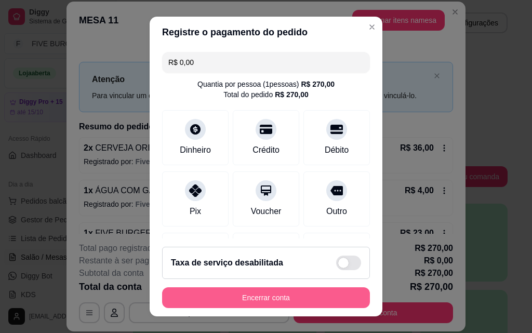
click at [311, 299] on button "Encerrar conta" at bounding box center [266, 297] width 208 height 21
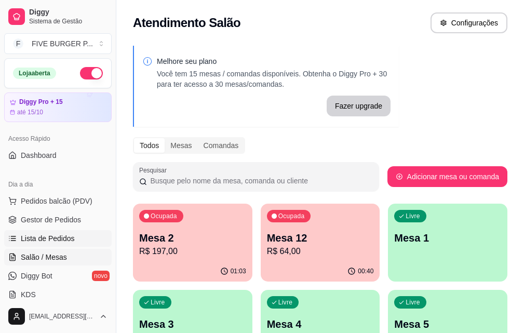
click at [54, 240] on span "Lista de Pedidos" at bounding box center [48, 238] width 54 height 10
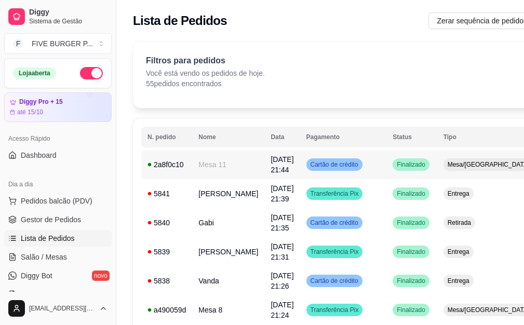
click at [338, 167] on span "Cartão de crédito" at bounding box center [335, 165] width 52 height 8
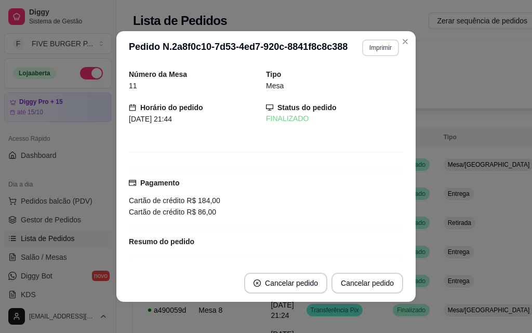
click at [384, 50] on button "Imprimir" at bounding box center [380, 48] width 37 height 17
click at [356, 83] on button "IMPRESSORA" at bounding box center [358, 84] width 75 height 17
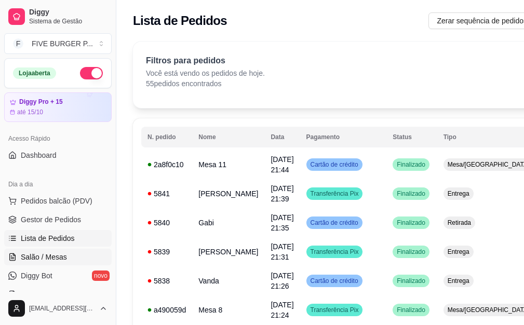
click at [64, 255] on span "Salão / Mesas" at bounding box center [44, 257] width 46 height 10
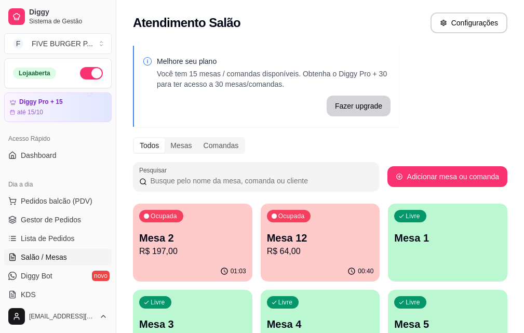
click at [285, 250] on p "R$ 64,00" at bounding box center [320, 251] width 107 height 12
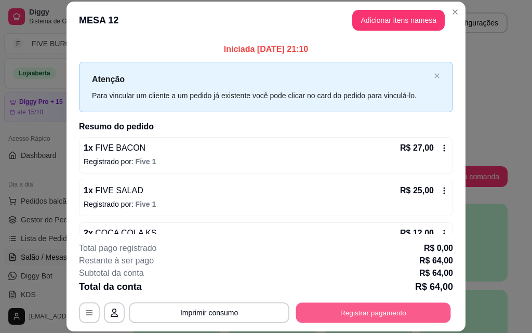
click at [350, 307] on button "Registrar pagamento" at bounding box center [373, 313] width 155 height 20
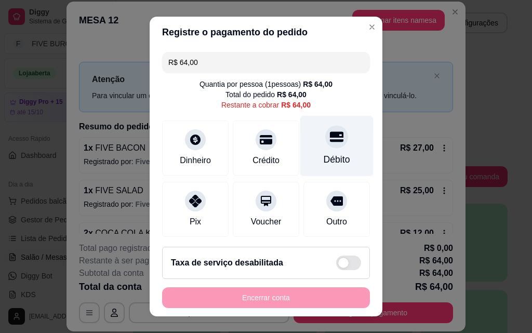
click at [310, 144] on div "Débito" at bounding box center [336, 146] width 73 height 61
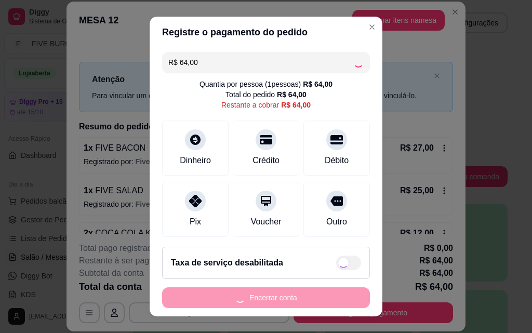
type input "R$ 0,00"
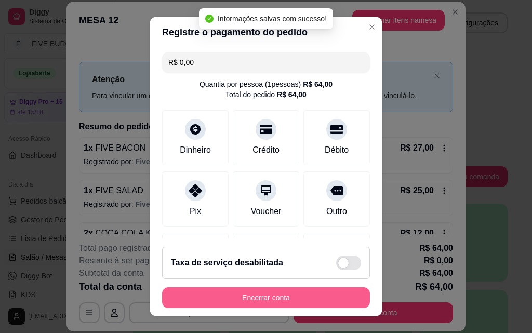
click at [273, 294] on button "Encerrar conta" at bounding box center [266, 297] width 208 height 21
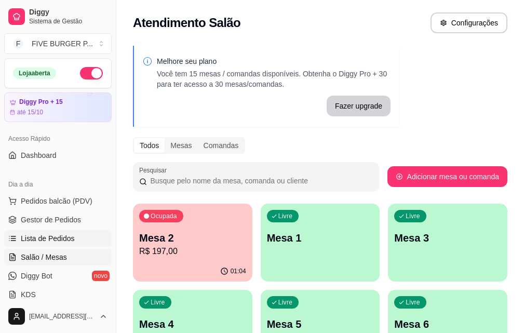
click at [55, 242] on span "Lista de Pedidos" at bounding box center [48, 238] width 54 height 10
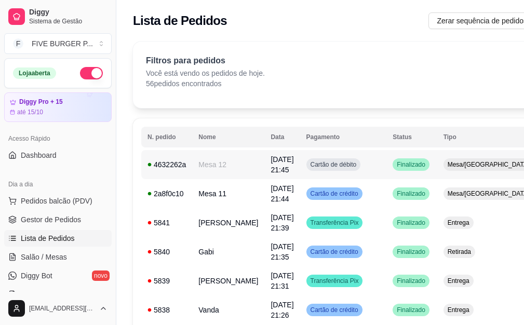
click at [338, 163] on span "Cartão de débito" at bounding box center [334, 165] width 50 height 8
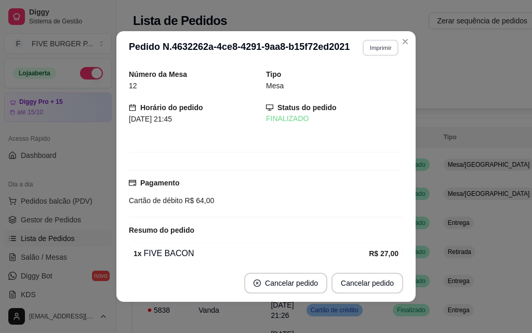
click at [363, 50] on button "Imprimir" at bounding box center [381, 48] width 36 height 16
click at [359, 82] on button "IMPRESSORA" at bounding box center [358, 84] width 73 height 16
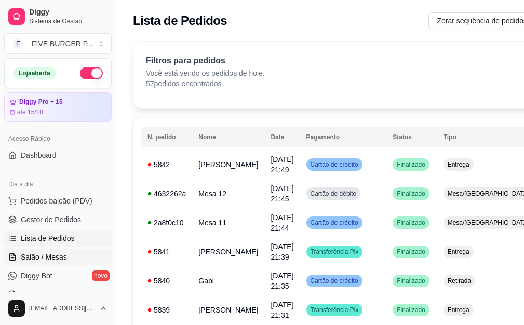
click at [59, 260] on span "Salão / Mesas" at bounding box center [44, 257] width 46 height 10
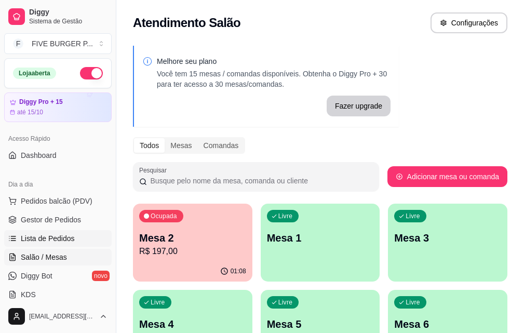
click at [68, 239] on span "Lista de Pedidos" at bounding box center [48, 238] width 54 height 10
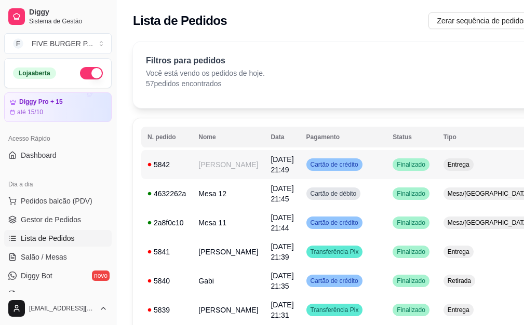
click at [345, 165] on td "Cartão de crédito" at bounding box center [343, 164] width 87 height 29
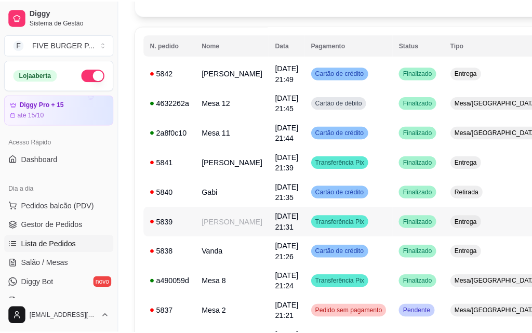
scroll to position [104, 0]
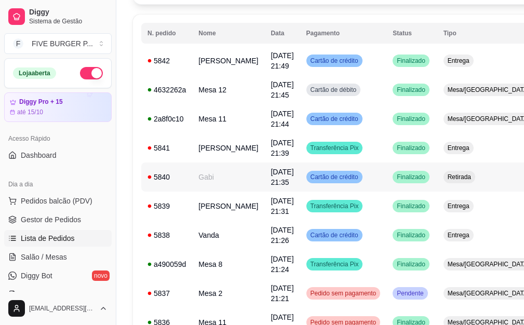
click at [265, 174] on td "[DATE] 21:35" at bounding box center [282, 177] width 35 height 29
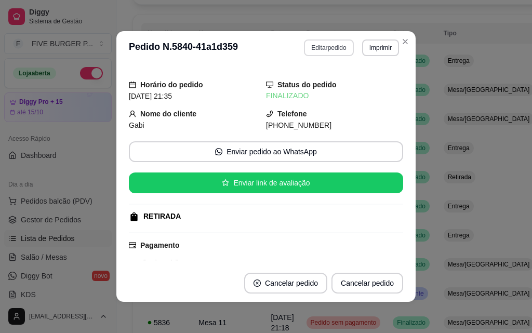
click at [317, 48] on button "Editar pedido" at bounding box center [328, 48] width 49 height 17
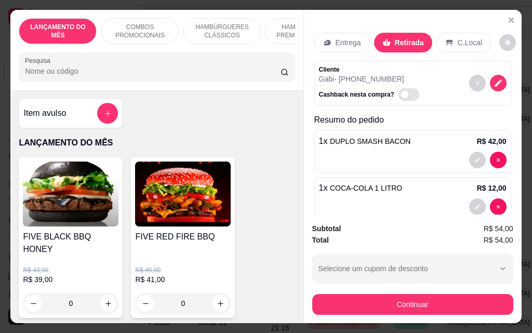
click at [467, 37] on p "C.Local" at bounding box center [470, 42] width 24 height 10
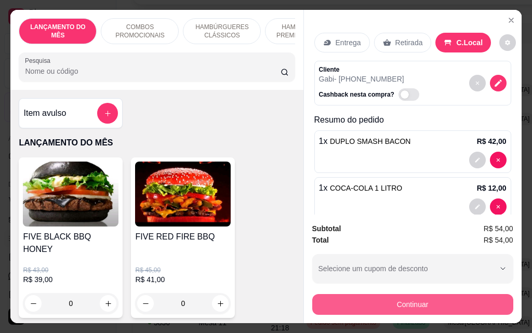
click at [430, 304] on button "Continuar" at bounding box center [412, 304] width 201 height 21
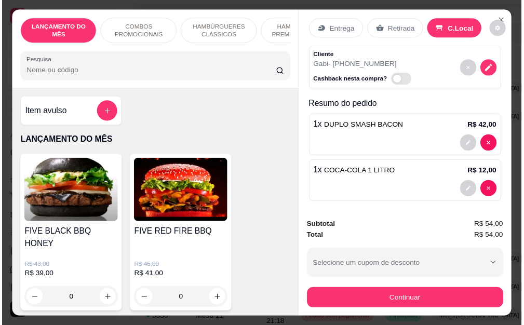
scroll to position [20, 0]
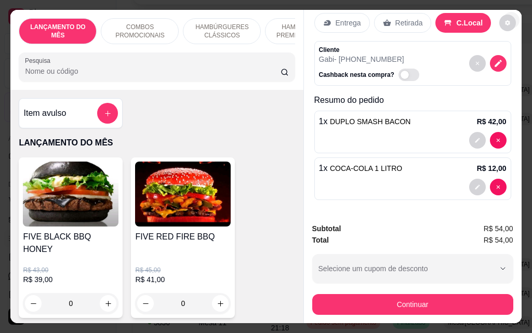
click at [508, 16] on icon "Close" at bounding box center [511, 20] width 8 height 8
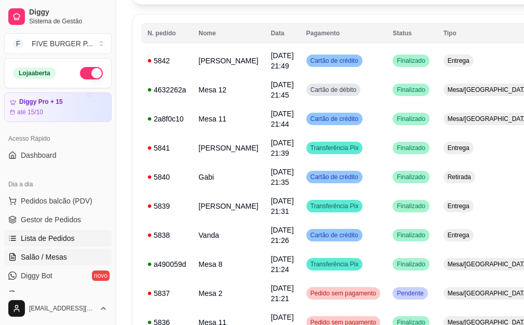
click at [70, 262] on link "Salão / Mesas" at bounding box center [58, 257] width 108 height 17
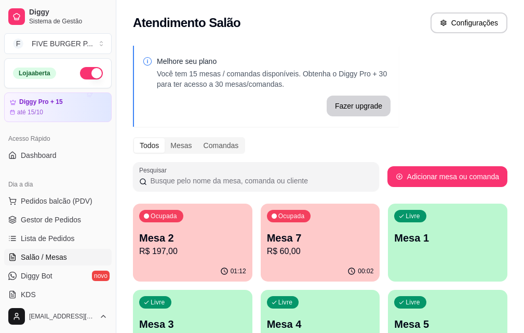
click at [172, 242] on p "Mesa 2" at bounding box center [192, 238] width 107 height 15
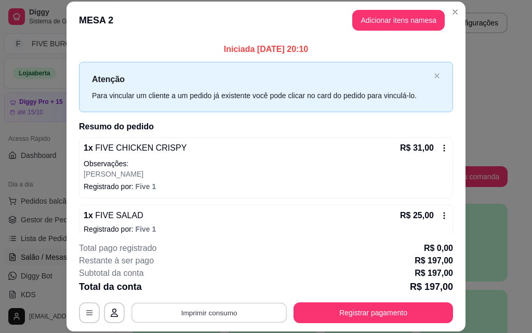
click at [196, 309] on button "Imprimir consumo" at bounding box center [210, 313] width 156 height 20
click at [195, 287] on button "IMPRESSORA" at bounding box center [208, 289] width 73 height 16
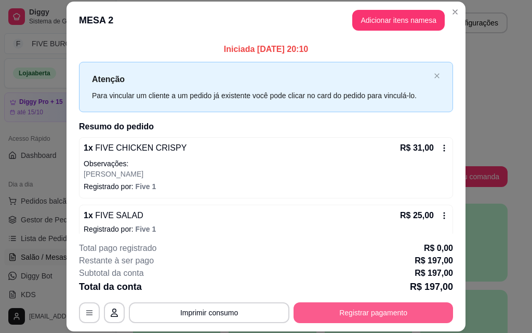
click at [334, 310] on button "Registrar pagamento" at bounding box center [374, 313] width 160 height 21
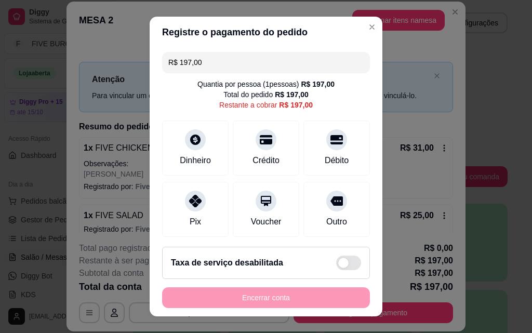
drag, startPoint x: 233, startPoint y: 61, endPoint x: 81, endPoint y: 85, distance: 154.7
click at [81, 85] on div "Registre o pagamento do pedido R$ 197,00 Quantia por pessoa ( 1 pessoas) R$ 197…" at bounding box center [266, 166] width 532 height 333
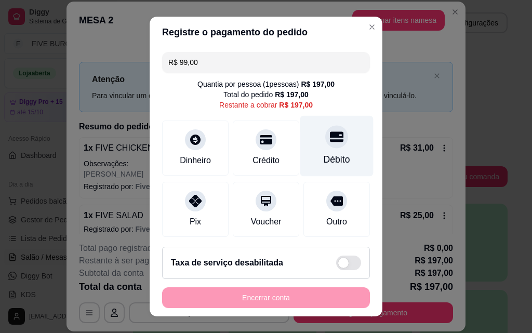
click at [336, 155] on div "Débito" at bounding box center [336, 146] width 73 height 61
click at [332, 154] on div "Débito" at bounding box center [337, 160] width 27 height 14
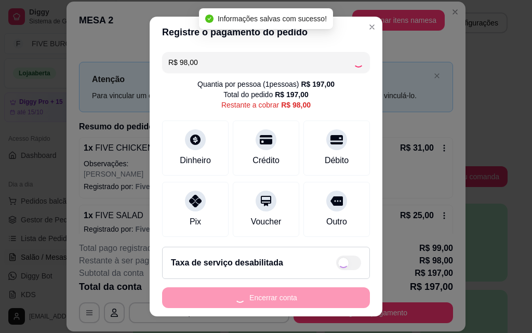
type input "R$ 0,00"
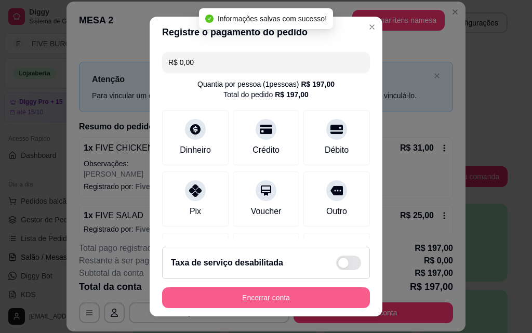
click at [294, 299] on button "Encerrar conta" at bounding box center [266, 297] width 208 height 21
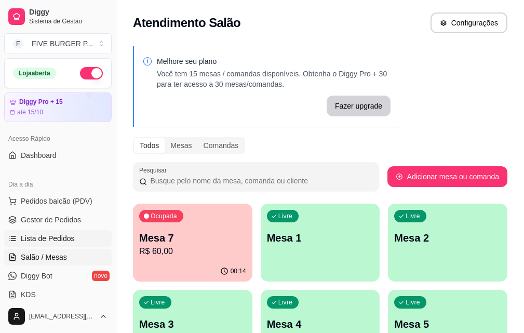
click at [25, 243] on span "Lista de Pedidos" at bounding box center [48, 238] width 54 height 10
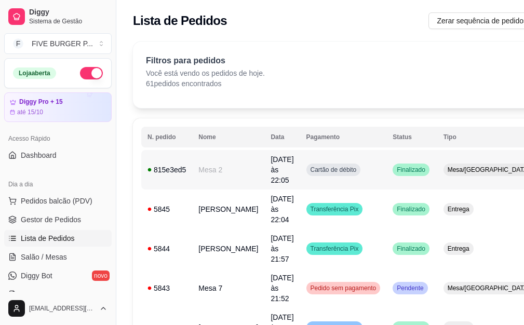
click at [348, 168] on td "Cartão de débito" at bounding box center [343, 170] width 87 height 40
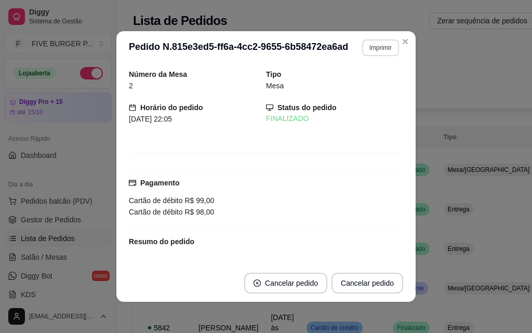
click at [388, 48] on button "Imprimir" at bounding box center [380, 48] width 37 height 17
click at [365, 82] on button "IMPRESSORA" at bounding box center [358, 84] width 75 height 17
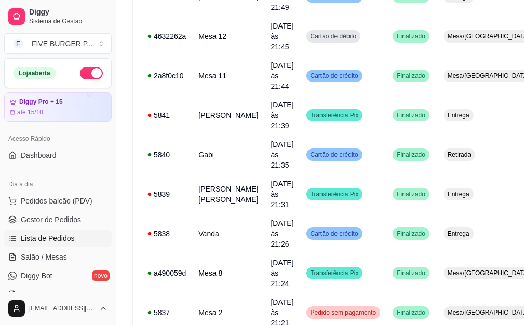
scroll to position [312, 0]
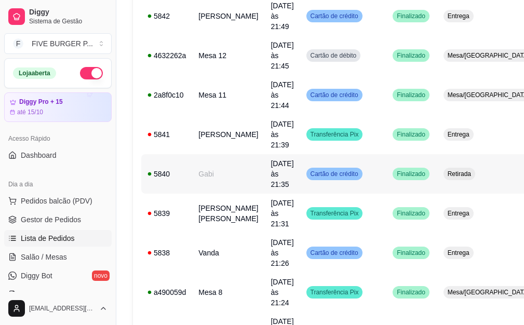
click at [300, 154] on td "Cartão de crédito" at bounding box center [343, 174] width 87 height 40
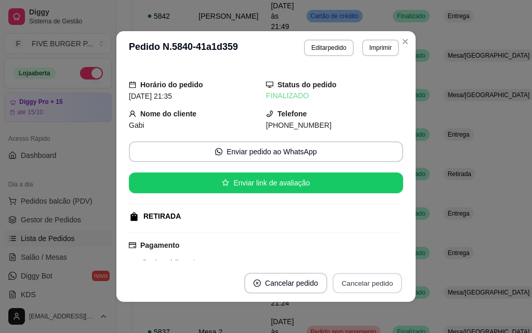
click at [373, 283] on button "Cancelar pedido" at bounding box center [368, 283] width 70 height 20
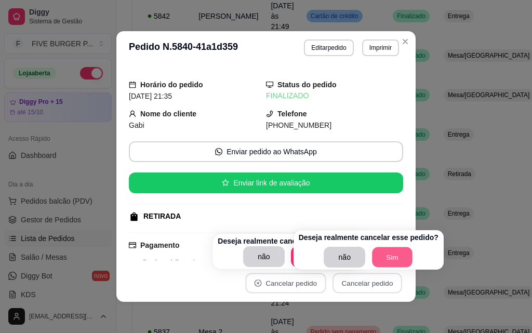
click at [396, 259] on button "Sim" at bounding box center [392, 257] width 41 height 20
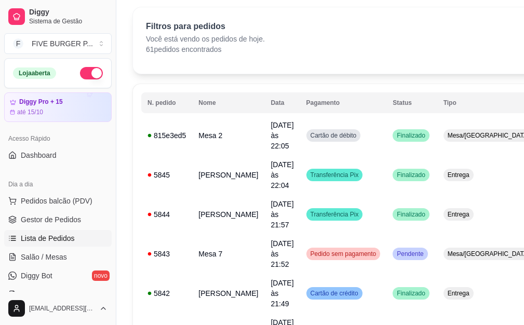
scroll to position [0, 0]
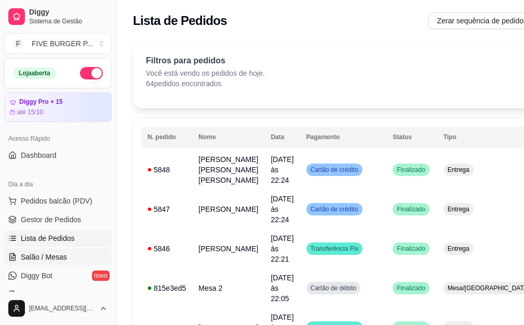
click at [70, 255] on link "Salão / Mesas" at bounding box center [58, 257] width 108 height 17
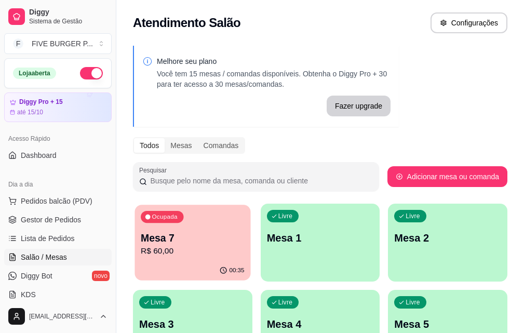
click at [165, 241] on p "Mesa 7" at bounding box center [192, 238] width 103 height 14
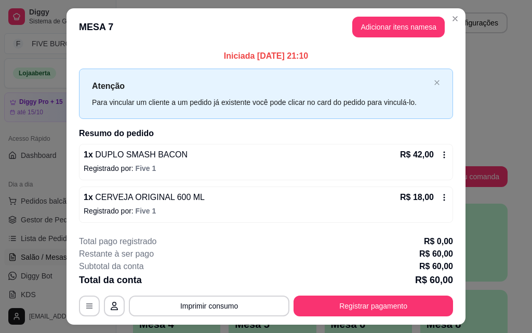
click at [379, 303] on button "Registrar pagamento" at bounding box center [374, 306] width 160 height 21
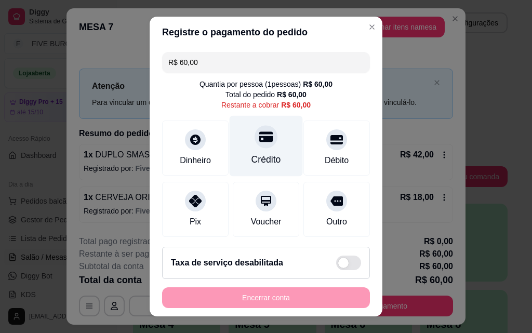
click at [272, 162] on div "Crédito" at bounding box center [266, 146] width 73 height 61
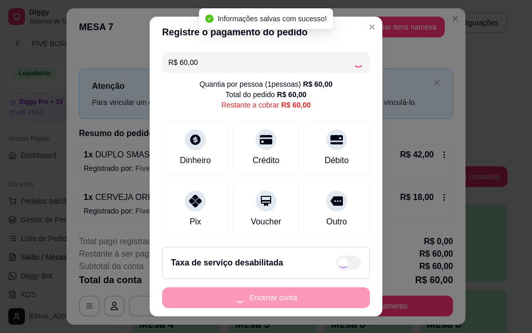
type input "R$ 0,00"
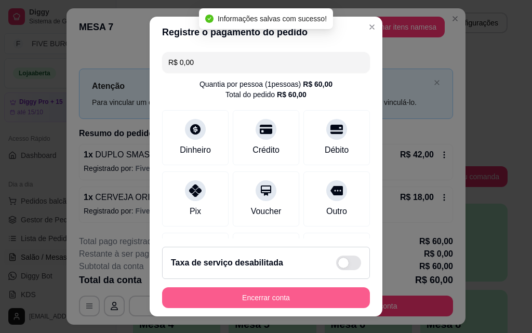
click at [317, 303] on button "Encerrar conta" at bounding box center [266, 297] width 208 height 21
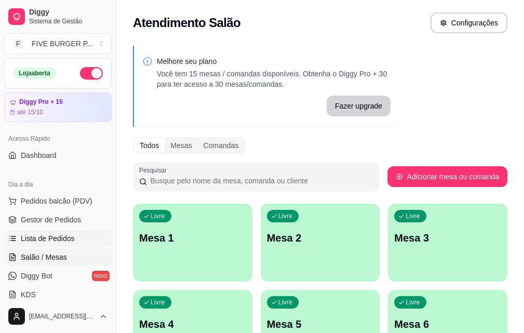
click at [61, 234] on span "Lista de Pedidos" at bounding box center [48, 238] width 54 height 10
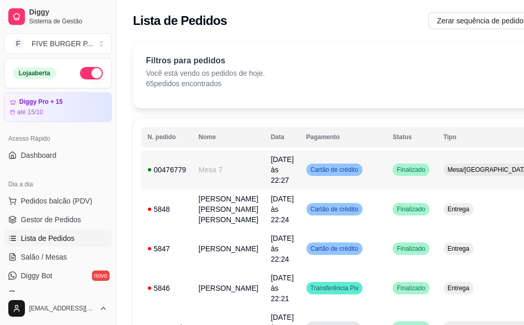
click at [355, 174] on td "Cartão de crédito" at bounding box center [343, 170] width 87 height 40
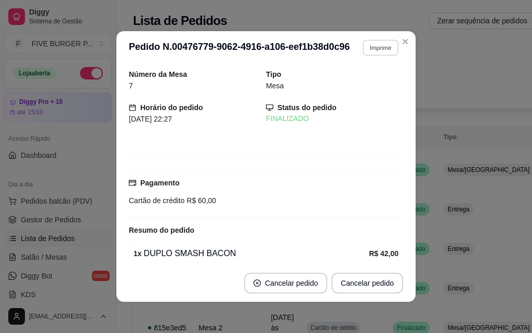
click at [375, 53] on button "Imprimir" at bounding box center [381, 48] width 36 height 16
click at [370, 83] on button "IMPRESSORA" at bounding box center [358, 84] width 73 height 16
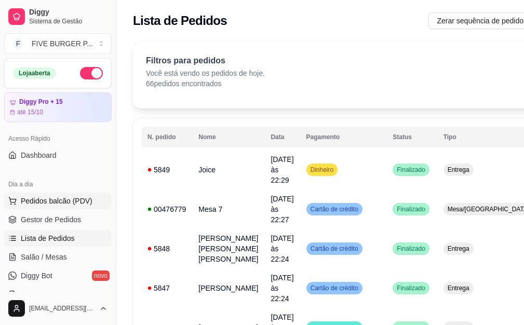
click at [59, 203] on span "Pedidos balcão (PDV)" at bounding box center [57, 201] width 72 height 10
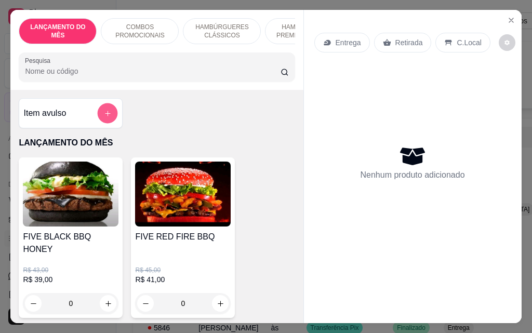
click at [104, 117] on icon "add-separate-item" at bounding box center [108, 114] width 8 height 8
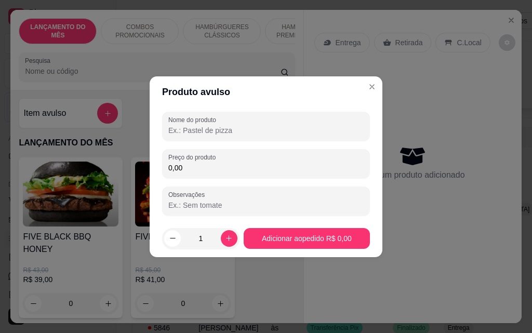
click at [204, 129] on input "Nome do produto" at bounding box center [265, 130] width 195 height 10
type input "FIVE RIB + DISCO CATUPIRY"
click at [229, 169] on input "0,00" at bounding box center [265, 168] width 195 height 10
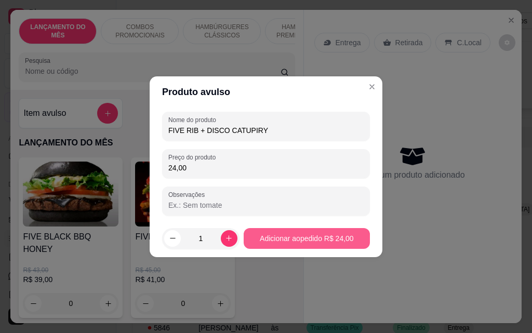
type input "24,00"
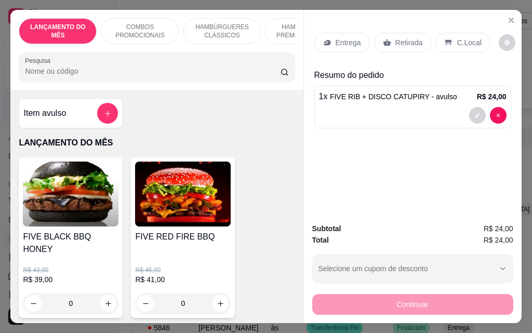
click at [401, 37] on p "Retirada" at bounding box center [410, 42] width 28 height 10
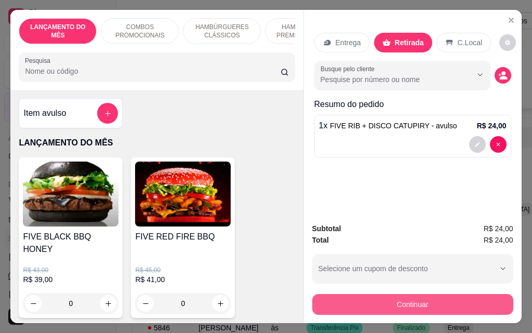
click at [411, 294] on button "Continuar" at bounding box center [412, 304] width 201 height 21
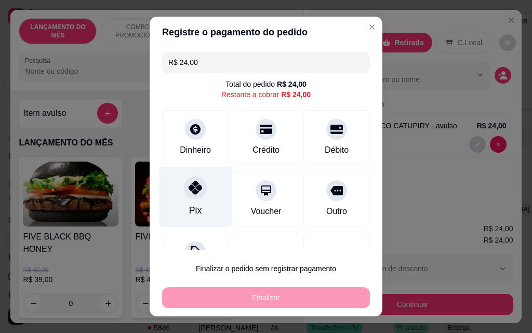
click at [174, 198] on div "Pix" at bounding box center [195, 197] width 73 height 61
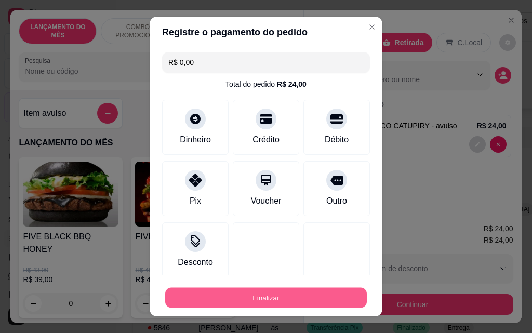
click at [252, 304] on button "Finalizar" at bounding box center [266, 298] width 202 height 20
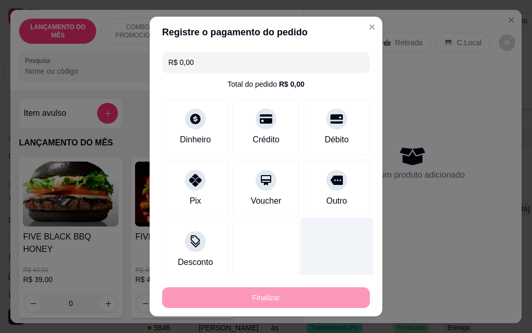
type input "-R$ 24,00"
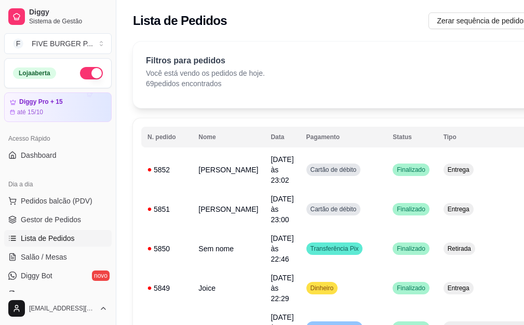
click at [76, 63] on div "Loja aberta" at bounding box center [58, 73] width 107 height 29
click at [80, 68] on button "button" at bounding box center [91, 73] width 23 height 12
